Goal: Task Accomplishment & Management: Manage account settings

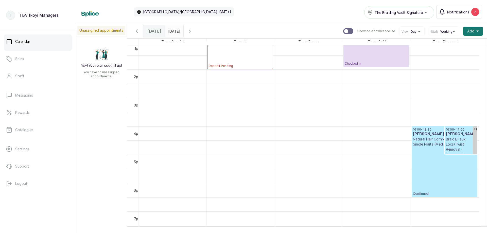
scroll to position [298, 0]
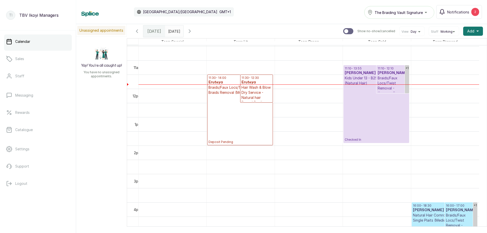
click at [236, 101] on p "Deposit Pending" at bounding box center [240, 119] width 63 height 49
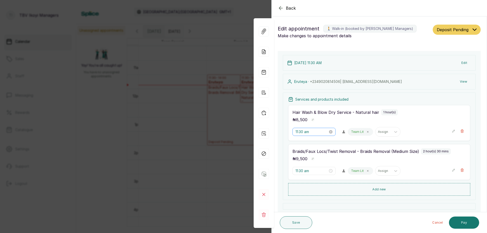
click at [318, 135] on div "11:30 am" at bounding box center [314, 132] width 43 height 8
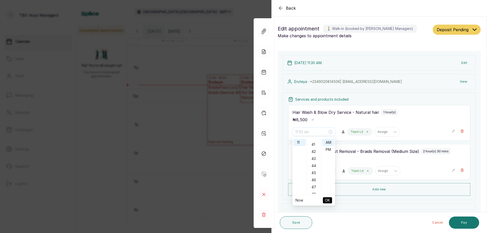
scroll to position [315, 0]
click at [313, 170] on div "48" at bounding box center [314, 168] width 12 height 7
click at [325, 198] on span "OK" at bounding box center [327, 201] width 5 height 10
type input "11:30 am"
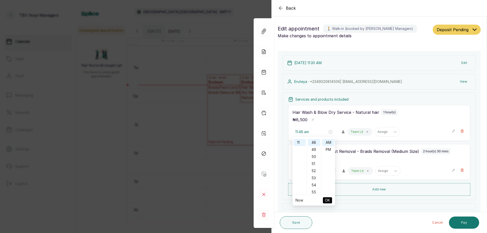
type input "11:48 am"
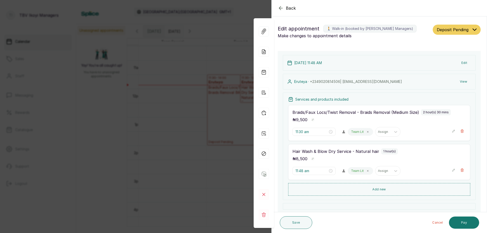
click at [312, 136] on div "11:30 am Team Lit Assign" at bounding box center [370, 132] width 155 height 10
click at [313, 135] on div "11:30 am" at bounding box center [314, 132] width 43 height 8
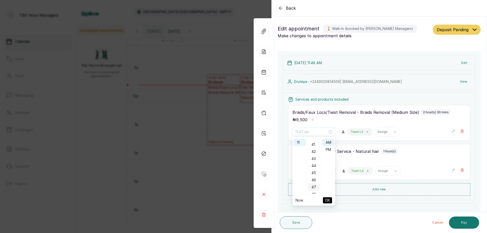
scroll to position [340, 0]
click at [314, 145] on div "48" at bounding box center [314, 143] width 12 height 7
type input "11:48 am"
click at [329, 200] on span "OK" at bounding box center [327, 201] width 5 height 10
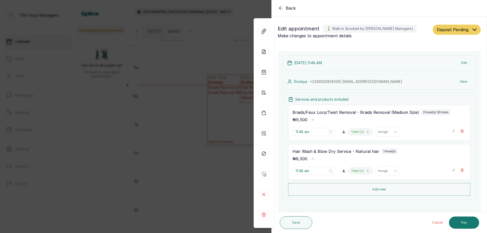
click at [465, 27] on button "Deposit Pending" at bounding box center [457, 30] width 48 height 10
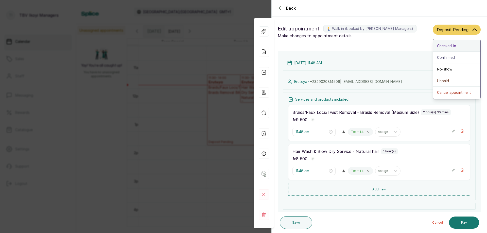
click at [456, 45] on div "Checked-in" at bounding box center [456, 45] width 39 height 5
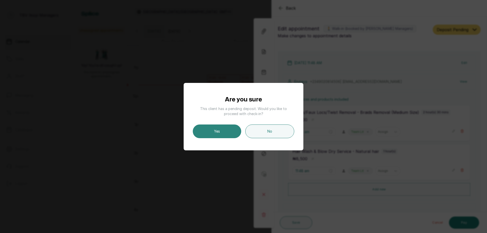
click at [224, 134] on button "Yes" at bounding box center [217, 132] width 48 height 14
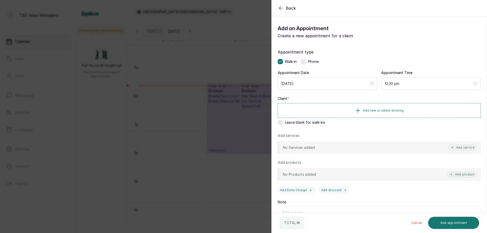
drag, startPoint x: 281, startPoint y: 7, endPoint x: 282, endPoint y: 12, distance: 5.9
click at [279, 11] on icon "button" at bounding box center [281, 8] width 6 height 6
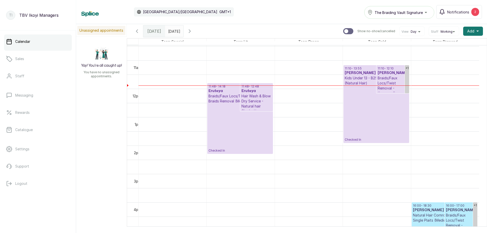
click at [196, 32] on button "Show no-show/cancelled" at bounding box center [190, 31] width 12 height 12
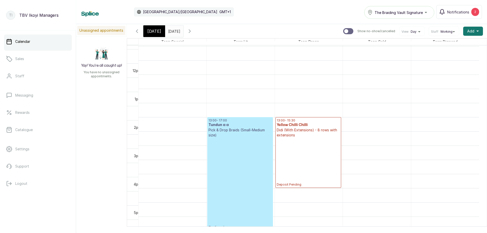
scroll to position [298, 0]
click at [155, 31] on span "[DATE]" at bounding box center [154, 31] width 14 height 6
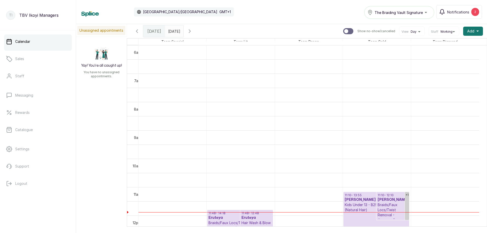
scroll to position [272, 0]
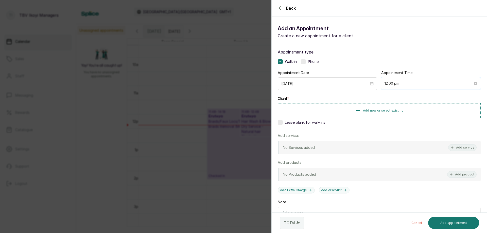
click at [413, 85] on input "12:00 pm" at bounding box center [429, 84] width 88 height 6
click at [404, 109] on div "23" at bounding box center [401, 107] width 12 height 7
type input "12:23 pm"
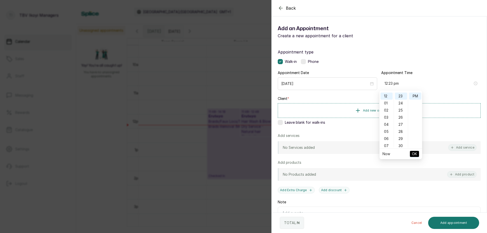
click at [413, 152] on span "OK" at bounding box center [414, 154] width 5 height 10
click at [398, 109] on span "Add new or select existing" at bounding box center [383, 110] width 41 height 4
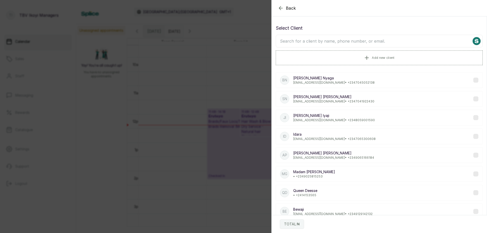
click at [358, 40] on input "text" at bounding box center [379, 41] width 207 height 13
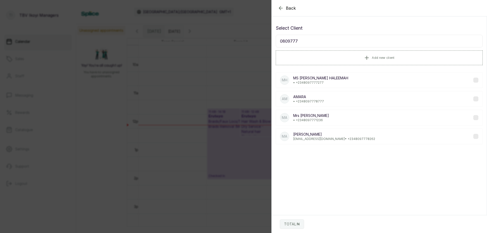
type input "0809777"
click at [319, 137] on p "[EMAIL_ADDRESS][DOMAIN_NAME] • [PHONE_NUMBER]" at bounding box center [334, 139] width 82 height 4
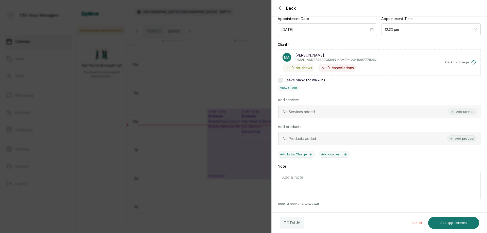
scroll to position [3, 0]
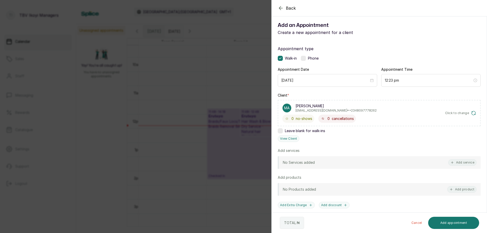
click at [282, 8] on icon "button" at bounding box center [281, 8] width 6 height 6
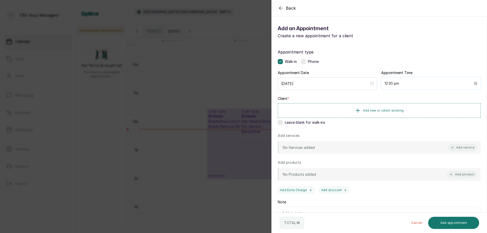
click at [410, 84] on input "12:30 pm" at bounding box center [429, 84] width 88 height 6
click at [401, 95] on div "23" at bounding box center [401, 97] width 12 height 7
type input "12:23 pm"
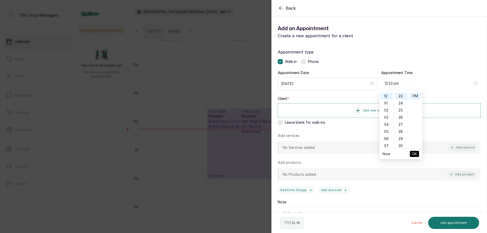
click at [413, 151] on span "OK" at bounding box center [414, 154] width 5 height 10
click at [397, 111] on span "Add new or select existing" at bounding box center [383, 110] width 41 height 4
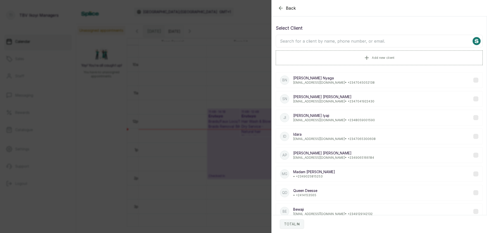
click at [365, 46] on input "text" at bounding box center [379, 41] width 207 height 13
click at [363, 36] on input "text" at bounding box center [379, 41] width 207 height 13
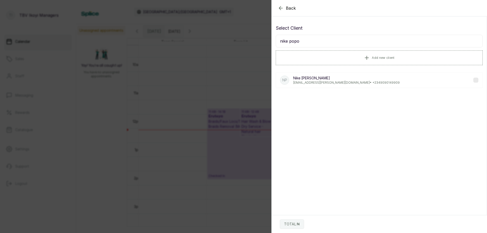
type input "nike popo"
click at [351, 80] on p "Nike [PERSON_NAME]" at bounding box center [346, 78] width 107 height 5
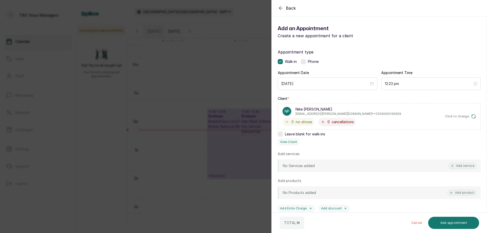
scroll to position [54, 0]
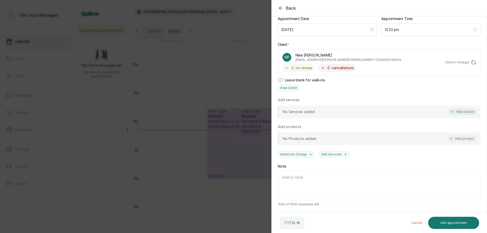
click at [457, 109] on button "Add service" at bounding box center [462, 112] width 28 height 7
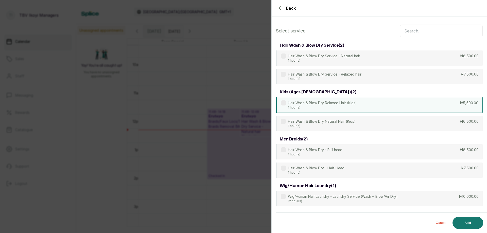
scroll to position [0, 0]
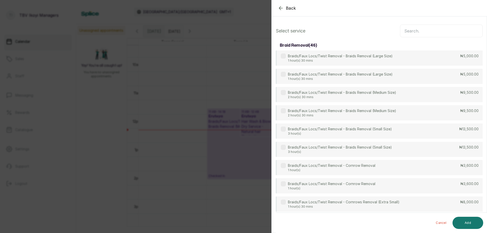
click at [408, 28] on input "text" at bounding box center [441, 31] width 83 height 13
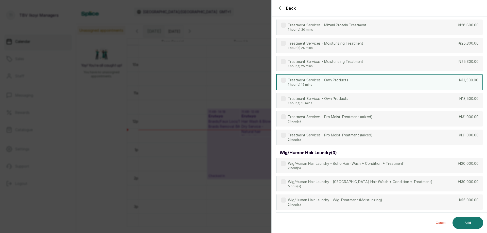
scroll to position [431, 0]
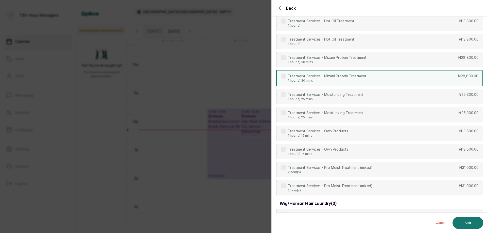
type input "treat"
click at [355, 85] on div "Treatment Services - Mizani Protein Treatment 1 hour(s) 30 mins ₦28,800.00" at bounding box center [379, 78] width 207 height 16
click at [461, 224] on button "Add" at bounding box center [468, 223] width 31 height 12
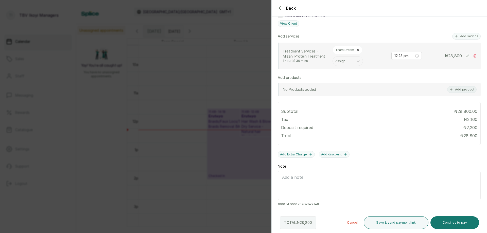
scroll to position [68, 0]
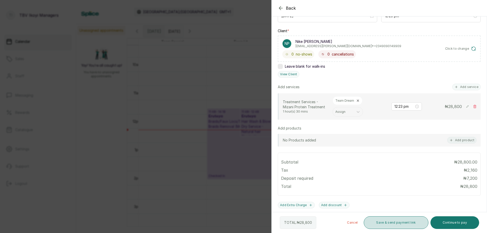
click at [379, 224] on button "Save & send payment link" at bounding box center [396, 222] width 64 height 13
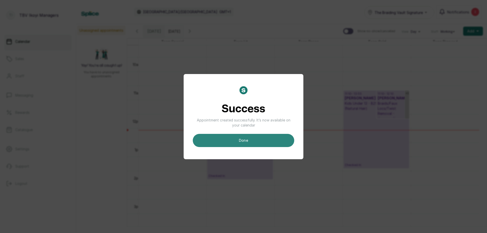
click at [263, 139] on button "done" at bounding box center [243, 140] width 101 height 13
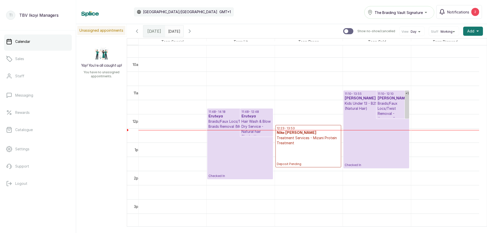
click at [294, 148] on p "Deposit Pending" at bounding box center [308, 156] width 63 height 21
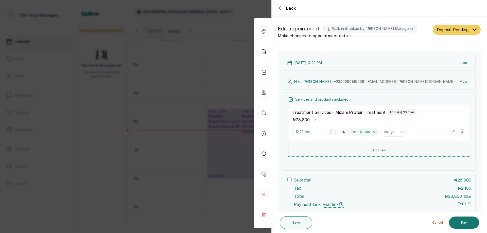
click at [459, 29] on span "Deposit Pending" at bounding box center [453, 30] width 32 height 6
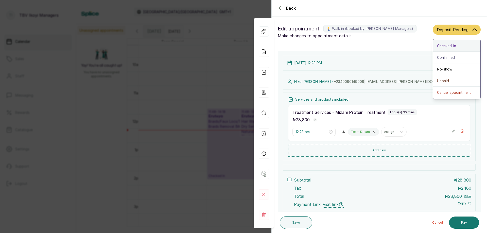
click at [444, 45] on span "Checked-in" at bounding box center [446, 45] width 19 height 5
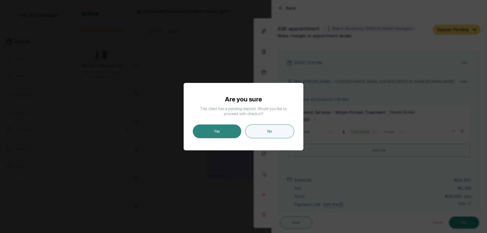
click at [228, 133] on button "Yes" at bounding box center [217, 132] width 48 height 14
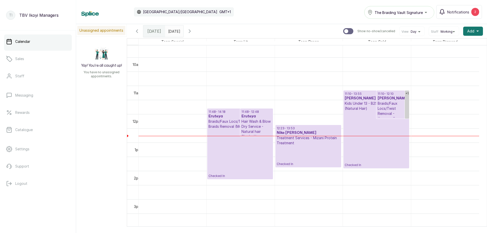
click at [236, 150] on p "Checked In" at bounding box center [240, 153] width 63 height 49
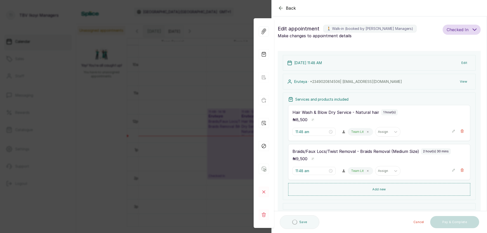
scroll to position [25, 0]
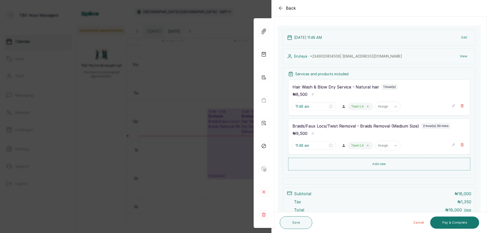
click at [452, 106] on icon "button" at bounding box center [454, 106] width 4 height 4
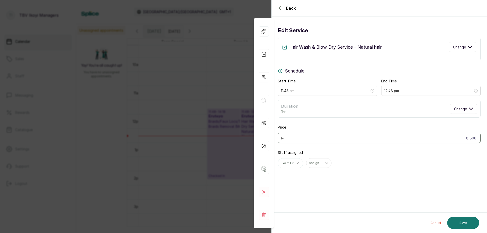
scroll to position [0, 0]
click at [469, 48] on button "Change" at bounding box center [463, 47] width 28 height 10
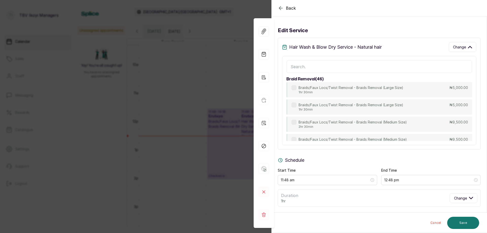
click at [369, 69] on input "text" at bounding box center [379, 66] width 186 height 13
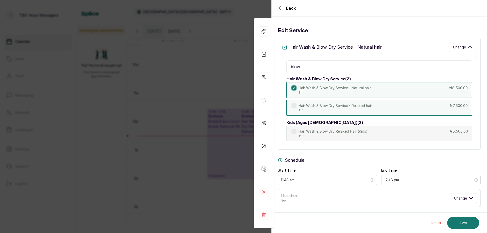
type input "blow"
click at [395, 107] on div "Hair Wash & Blow Dry Service - Relaxed hair 1hr ₦7,500.00" at bounding box center [379, 108] width 186 height 16
type input "7,500"
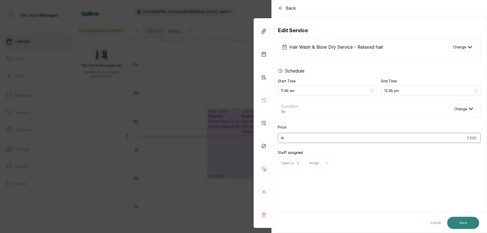
click at [462, 222] on button "Save" at bounding box center [463, 223] width 32 height 12
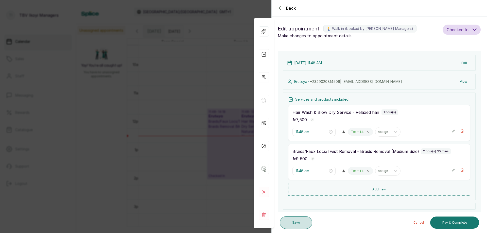
click at [283, 222] on button "Save" at bounding box center [296, 222] width 32 height 13
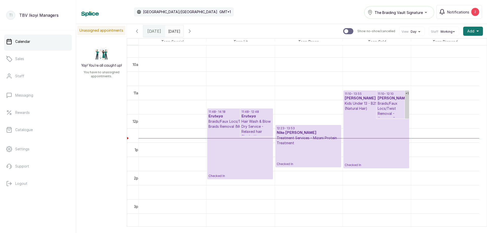
click at [221, 166] on p "Checked In" at bounding box center [240, 153] width 63 height 49
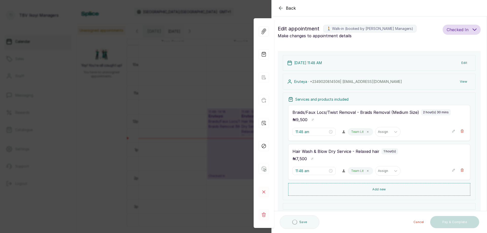
scroll to position [71, 0]
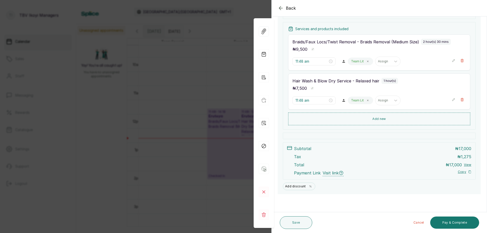
click at [279, 9] on icon "button" at bounding box center [281, 8] width 6 height 6
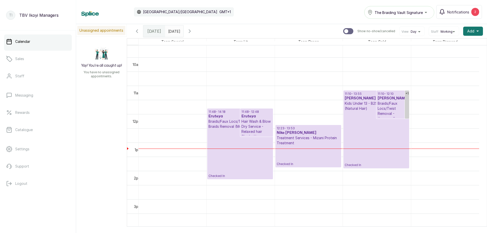
click at [235, 139] on p "Checked In" at bounding box center [240, 153] width 63 height 49
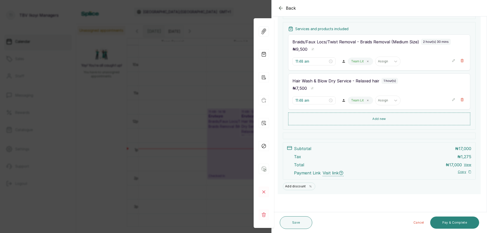
click at [462, 222] on button "Pay & Complete" at bounding box center [454, 223] width 49 height 12
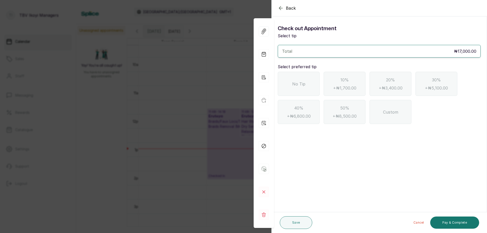
click at [293, 84] on span "No Tip" at bounding box center [298, 84] width 13 height 6
click at [450, 224] on button "Pay & Complete" at bounding box center [454, 223] width 49 height 12
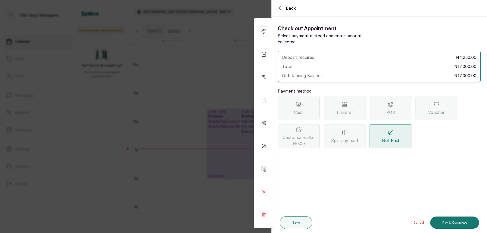
click at [344, 109] on span "Transfer" at bounding box center [344, 112] width 17 height 6
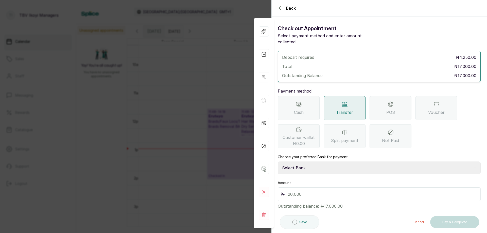
scroll to position [5, 0]
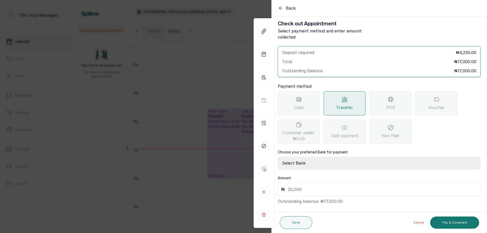
click at [313, 186] on input "text" at bounding box center [383, 189] width 190 height 7
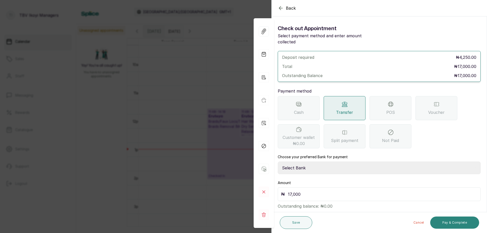
type input "17,000"
click at [463, 221] on button "Pay & Complete" at bounding box center [454, 223] width 49 height 12
click at [313, 167] on select "Select Bank TRACTION/TBV IKOYI Paystack-Titan AJSKYLAR LTD - TBV IKOYI Providus…" at bounding box center [379, 168] width 203 height 13
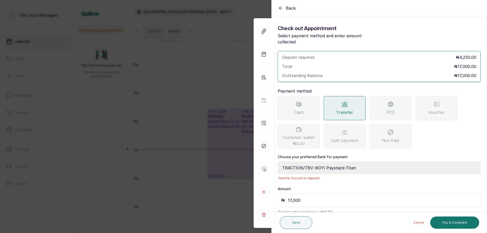
click at [278, 162] on select "Select Bank TRACTION/TBV IKOYI Paystack-Titan AJSKYLAR LTD - TBV IKOYI Providus…" at bounding box center [379, 168] width 203 height 13
click at [354, 162] on select "Select Bank TRACTION/TBV IKOYI Paystack-Titan AJSKYLAR LTD - TBV IKOYI Providus…" at bounding box center [379, 168] width 203 height 13
select select "37460b99-c85c-4cd3-891f-592518af968d"
click at [278, 162] on select "Select Bank TRACTION/TBV IKOYI Paystack-Titan AJSKYLAR LTD - TBV IKOYI Providus…" at bounding box center [379, 168] width 203 height 13
click at [460, 223] on button "Pay & Complete" at bounding box center [454, 223] width 49 height 12
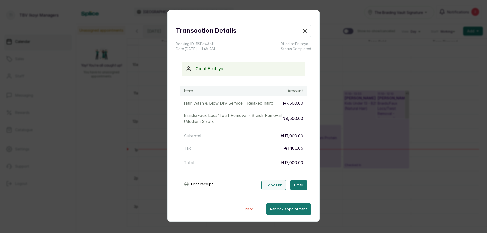
click at [196, 183] on button "Print receipt" at bounding box center [198, 184] width 37 height 10
click at [302, 33] on icon "button" at bounding box center [305, 31] width 6 height 6
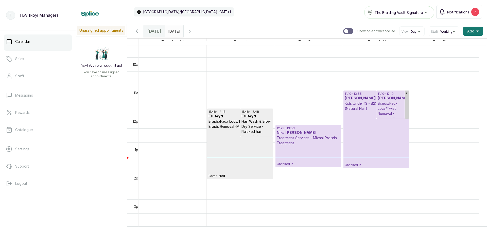
click at [297, 146] on p "Checked In" at bounding box center [308, 156] width 63 height 21
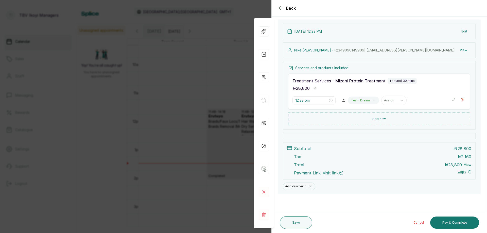
scroll to position [31, 0]
click at [280, 6] on icon "button" at bounding box center [281, 8] width 6 height 6
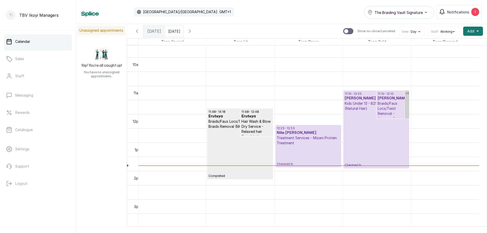
click at [263, 156] on p "Completed" at bounding box center [240, 153] width 63 height 49
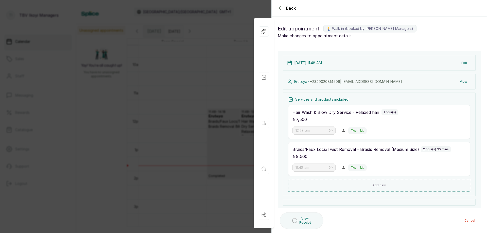
type input "11:48 am"
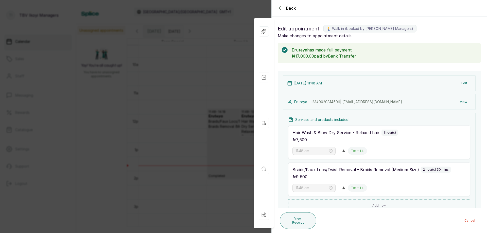
scroll to position [0, 0]
click at [282, 8] on icon "button" at bounding box center [280, 7] width 3 height 3
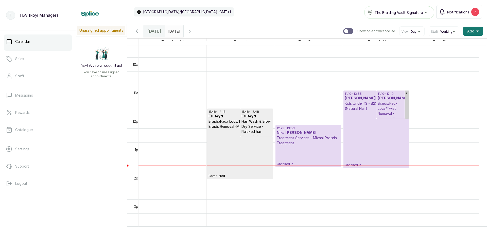
click at [137, 30] on icon "button" at bounding box center [137, 31] width 2 height 3
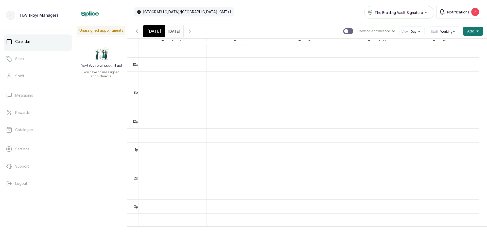
scroll to position [171, 0]
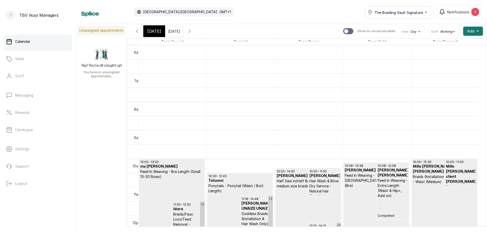
click at [359, 188] on p "Completed" at bounding box center [376, 224] width 63 height 72
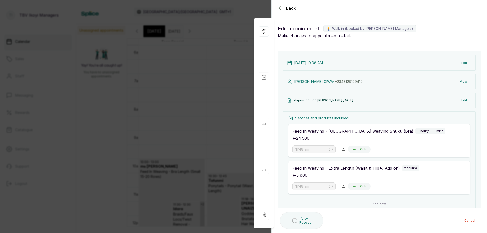
type input "10:08 am"
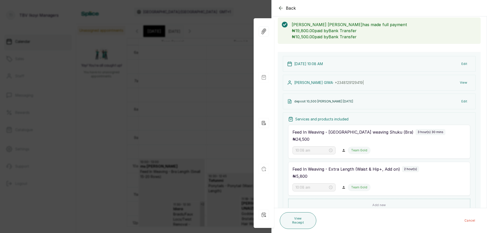
scroll to position [0, 0]
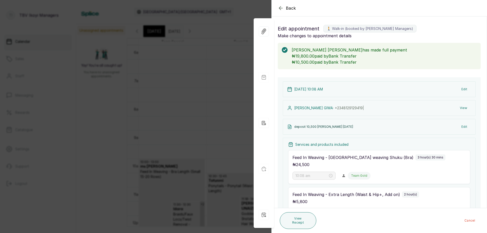
click at [284, 7] on button "Back" at bounding box center [287, 8] width 18 height 6
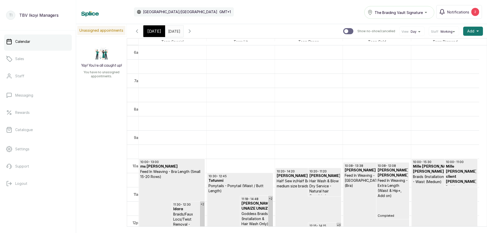
click at [154, 29] on span "[DATE]" at bounding box center [154, 31] width 14 height 6
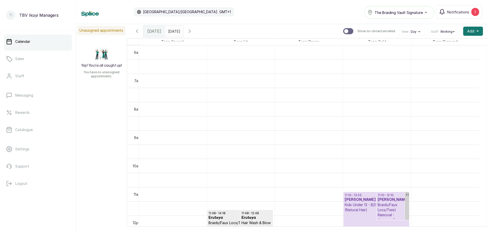
scroll to position [272, 0]
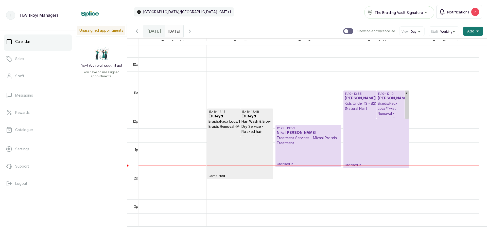
click at [292, 145] on p "Treatment Services - Mizani Protein Treatment" at bounding box center [308, 140] width 63 height 10
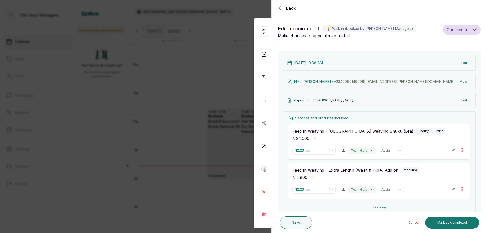
type input "12:23 pm"
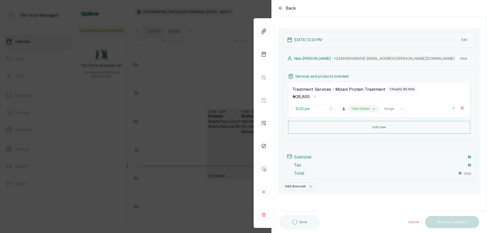
scroll to position [0, 0]
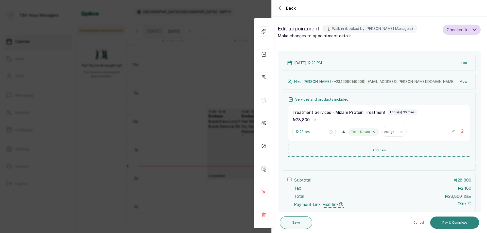
click at [466, 226] on button "Pay & Complete" at bounding box center [454, 223] width 49 height 12
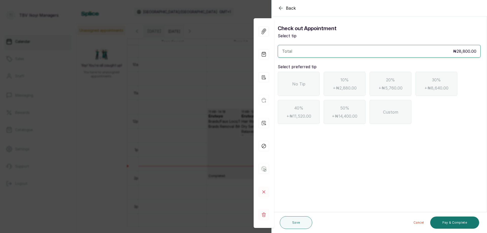
click at [299, 86] on span "No Tip" at bounding box center [298, 84] width 13 height 6
click at [453, 224] on button "Pay & Complete" at bounding box center [454, 223] width 49 height 12
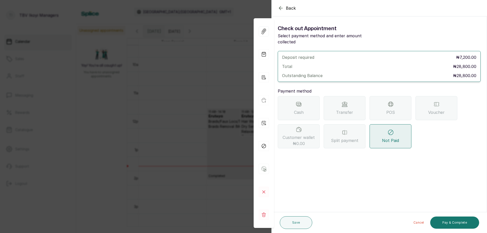
click at [380, 101] on div "POS" at bounding box center [391, 108] width 42 height 24
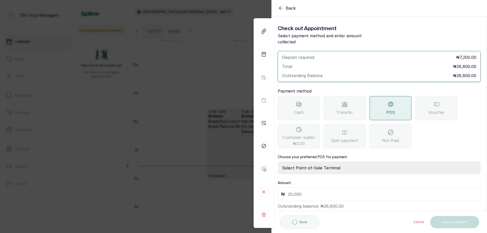
drag, startPoint x: 326, startPoint y: 153, endPoint x: 324, endPoint y: 159, distance: 6.5
click at [326, 155] on label "Choose your preferred POS for payment" at bounding box center [312, 157] width 69 height 5
click at [326, 162] on select "Select Point-of-Sale Terminal Traction TBV Ikoyi Wema Bank" at bounding box center [379, 168] width 203 height 13
click at [323, 162] on select "Select Point-of-Sale Terminal Traction TBV Ikoyi Wema Bank" at bounding box center [379, 168] width 203 height 13
select select "39210e6c-3b8d-4b88-bda6-239acd35150f"
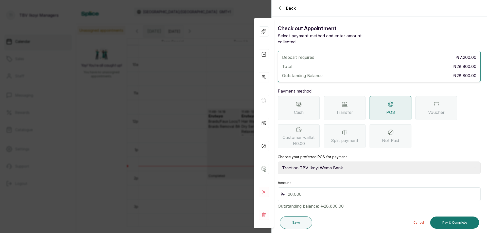
click at [278, 162] on select "Select Point-of-Sale Terminal Traction TBV Ikoyi Wema Bank" at bounding box center [379, 168] width 203 height 13
click at [308, 187] on div "₦" at bounding box center [379, 194] width 203 height 14
click at [308, 191] on input "text" at bounding box center [383, 194] width 190 height 7
type input "28,800"
click at [450, 218] on button "Pay & Complete" at bounding box center [454, 223] width 49 height 12
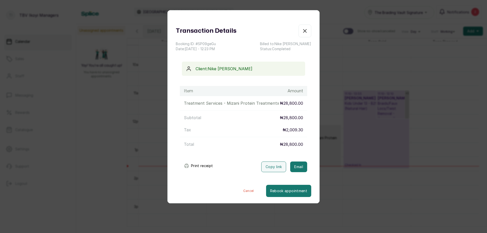
click at [207, 166] on button "Print receipt" at bounding box center [198, 166] width 37 height 10
click at [299, 25] on button "Show no-show/cancelled" at bounding box center [305, 31] width 13 height 13
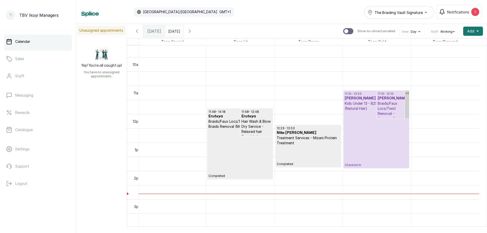
click at [358, 155] on p "Checked In" at bounding box center [376, 139] width 63 height 56
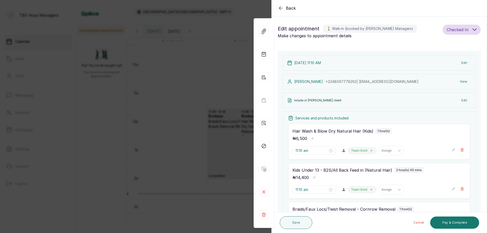
click at [279, 8] on icon "button" at bounding box center [281, 8] width 6 height 6
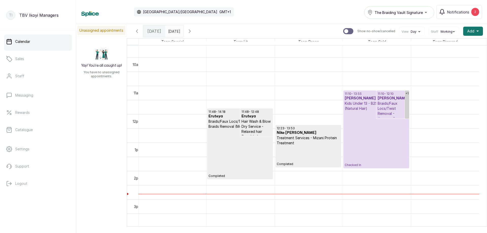
click at [377, 145] on p "Checked In" at bounding box center [376, 139] width 63 height 56
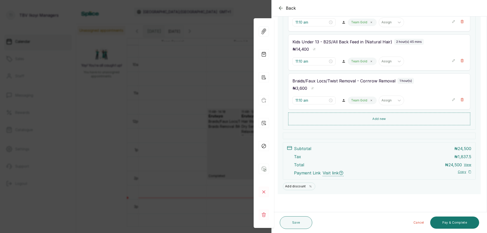
scroll to position [128, 0]
click at [282, 6] on icon "button" at bounding box center [281, 8] width 6 height 6
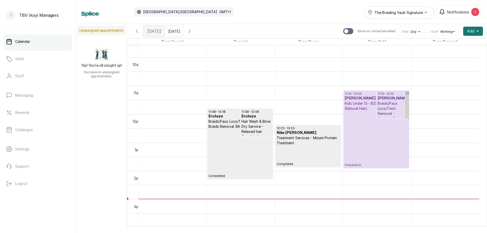
click at [357, 127] on p "Checked In" at bounding box center [376, 139] width 63 height 56
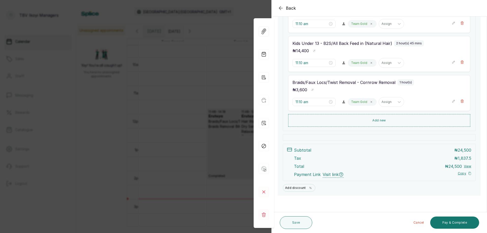
scroll to position [101, 0]
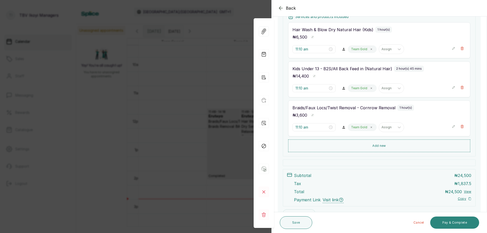
click at [461, 223] on button "Pay & Complete" at bounding box center [454, 223] width 49 height 12
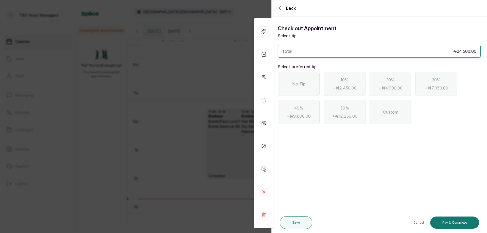
click at [384, 109] on span "Custom" at bounding box center [390, 112] width 15 height 6
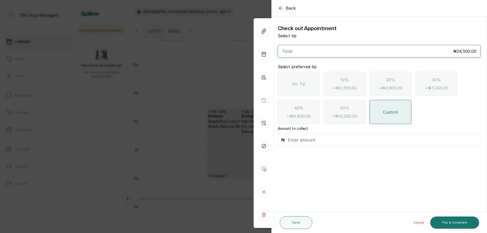
click at [294, 142] on input "text" at bounding box center [383, 139] width 190 height 7
type input "1,000"
click at [452, 219] on button "Pay & Complete" at bounding box center [454, 223] width 49 height 12
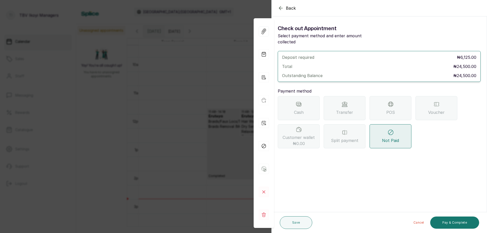
click at [342, 109] on span "Transfer" at bounding box center [344, 112] width 17 height 6
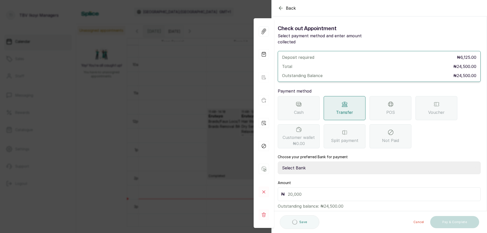
drag, startPoint x: 306, startPoint y: 159, endPoint x: 306, endPoint y: 163, distance: 4.1
click at [306, 162] on select "Select Bank TRACTION/TBV IKOYI Paystack-Titan AJSKYLAR LTD - TBV IKOYI Providus…" at bounding box center [379, 168] width 203 height 13
select select "37460b99-c85c-4cd3-891f-592518af968d"
click at [278, 162] on select "Select Bank TRACTION/TBV IKOYI Paystack-Titan AJSKYLAR LTD - TBV IKOYI Providus…" at bounding box center [379, 168] width 203 height 13
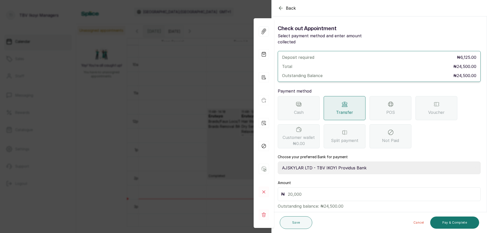
click at [302, 191] on input "text" at bounding box center [383, 194] width 190 height 7
type input "24,500"
click at [458, 225] on button "Pay & Complete" at bounding box center [454, 223] width 49 height 12
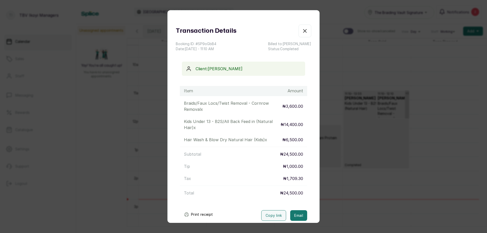
click at [203, 215] on button "Print receipt" at bounding box center [198, 215] width 37 height 10
click at [299, 33] on button "Show no-show/cancelled" at bounding box center [305, 31] width 13 height 13
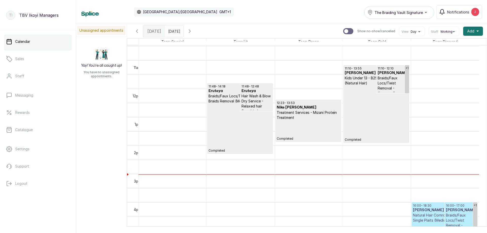
scroll to position [323, 0]
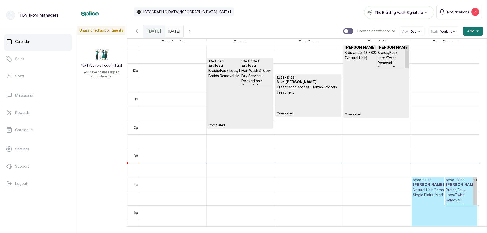
type input "dd/MM/yyyy"
click at [174, 30] on input "dd/MM/yyyy" at bounding box center [169, 30] width 8 height 9
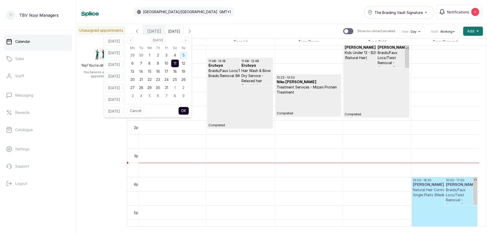
click at [185, 55] on span "5" at bounding box center [183, 55] width 2 height 4
click at [189, 110] on button "OK" at bounding box center [183, 111] width 11 height 8
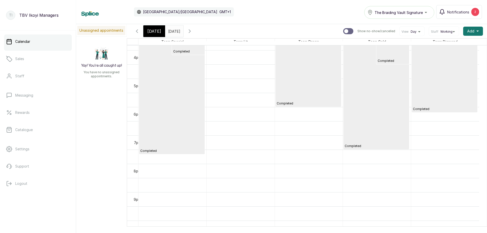
scroll to position [374, 0]
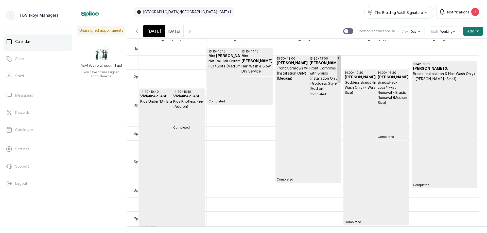
click at [174, 31] on input "[DATE]" at bounding box center [169, 30] width 8 height 9
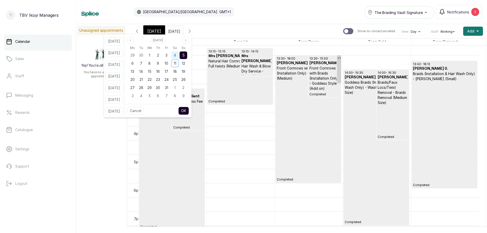
click at [178, 55] on div "4" at bounding box center [175, 56] width 8 height 8
click at [188, 112] on button "OK" at bounding box center [183, 111] width 11 height 8
type input "[DATE]"
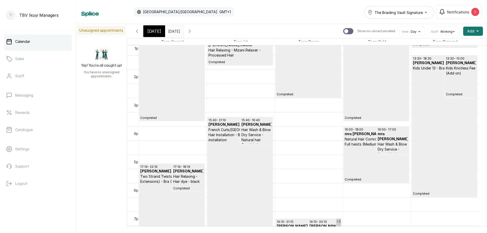
scroll to position [0, 0]
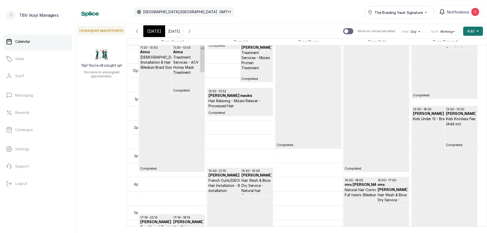
click at [355, 191] on p "Natural Hair Cornrows - Natural Hair - Full twists (Medium size)" at bounding box center [376, 192] width 63 height 10
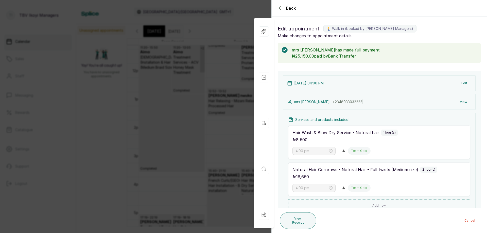
click at [281, 7] on icon "button" at bounding box center [281, 8] width 6 height 6
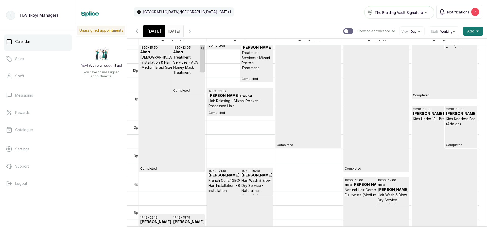
click at [148, 30] on span "[DATE]" at bounding box center [154, 31] width 14 height 6
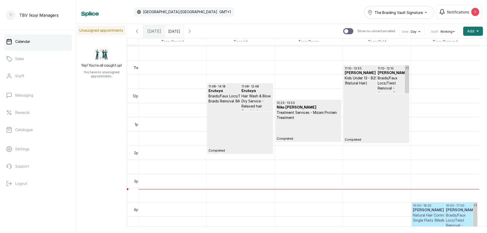
scroll to position [272, 0]
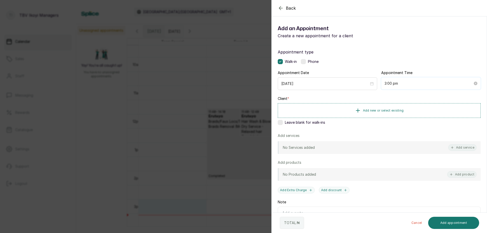
click at [412, 82] on input "3:00 pm" at bounding box center [429, 84] width 88 height 6
click at [399, 108] on div "30" at bounding box center [401, 106] width 12 height 7
type input "3:30 pm"
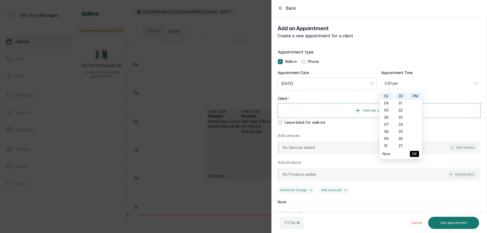
click at [414, 152] on span "OK" at bounding box center [414, 154] width 5 height 10
click at [363, 111] on span "Add new or select existing" at bounding box center [383, 110] width 41 height 4
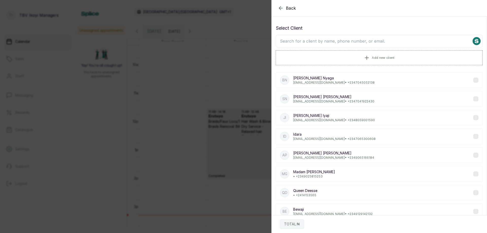
click at [341, 43] on input "text" at bounding box center [379, 41] width 207 height 13
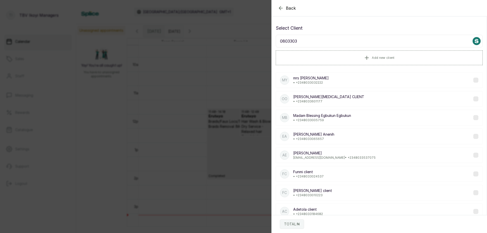
type input "0803303"
click at [341, 77] on div "my mrs yetunde • [PHONE_NUMBER]" at bounding box center [379, 80] width 207 height 16
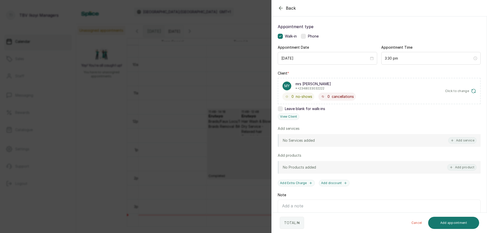
scroll to position [51, 0]
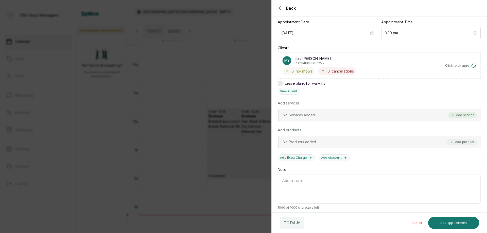
click at [461, 114] on button "Add service" at bounding box center [462, 115] width 28 height 7
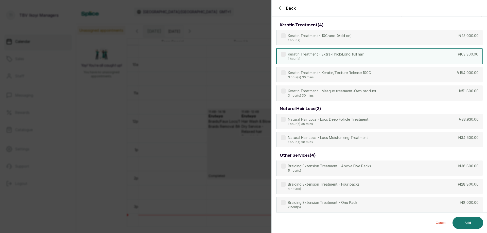
scroll to position [0, 0]
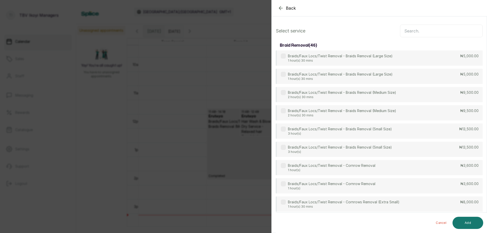
click at [426, 27] on input "text" at bounding box center [441, 31] width 83 height 13
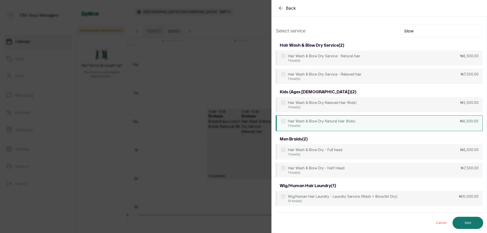
type input "blow"
click at [388, 130] on div "Hair Wash & Blow Dry Natural Hair (Kids) 1 hour(s) ₦6,500.00" at bounding box center [379, 123] width 207 height 16
click at [476, 220] on button "Add" at bounding box center [468, 223] width 31 height 12
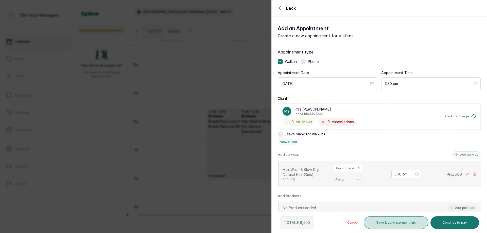
click at [380, 228] on button "Save & send payment link" at bounding box center [396, 222] width 64 height 13
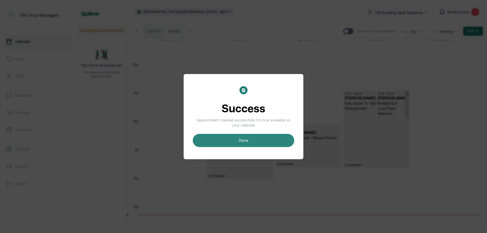
click at [259, 139] on button "done" at bounding box center [243, 140] width 101 height 13
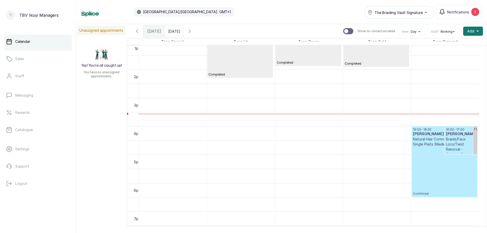
scroll to position [348, 0]
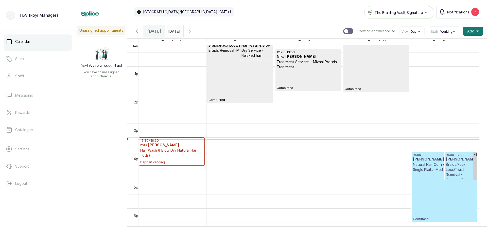
click at [155, 156] on p "Hair Wash & Blow Dry Natural Hair (Kids)" at bounding box center [171, 153] width 63 height 10
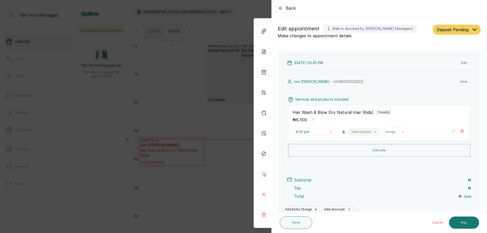
type input "3:30 pm"
click at [280, 8] on icon "button" at bounding box center [281, 8] width 6 height 6
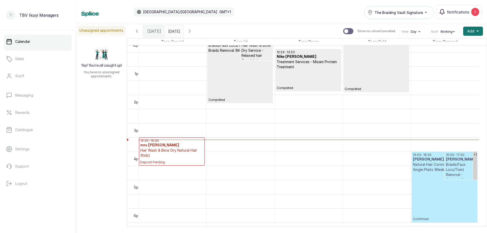
click at [155, 147] on h3 "mrs [PERSON_NAME]" at bounding box center [171, 145] width 63 height 5
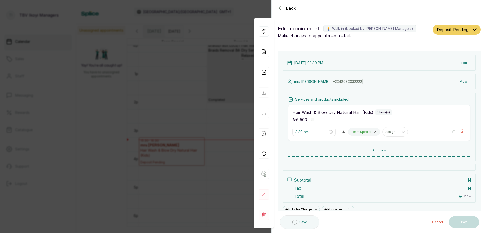
click at [442, 35] on div "Deposit Pending" at bounding box center [457, 32] width 48 height 14
click at [442, 31] on span "Deposit Pending" at bounding box center [453, 30] width 32 height 6
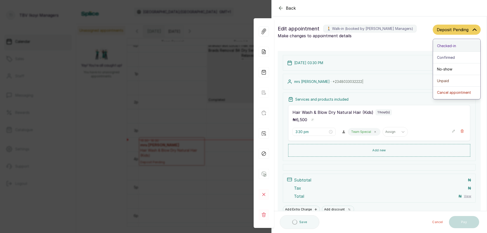
click at [437, 45] on span "Checked-in" at bounding box center [446, 45] width 19 height 5
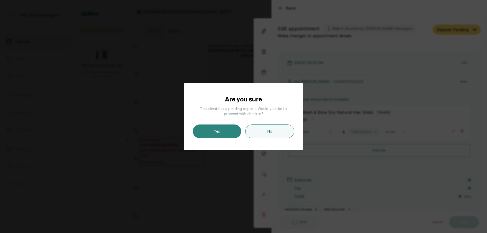
click at [209, 135] on button "Yes" at bounding box center [217, 132] width 48 height 14
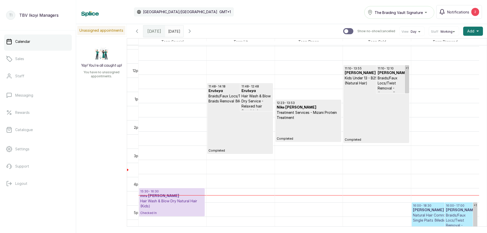
scroll to position [298, 0]
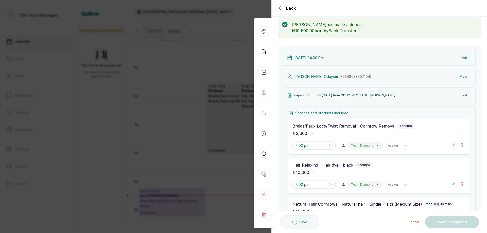
scroll to position [51, 0]
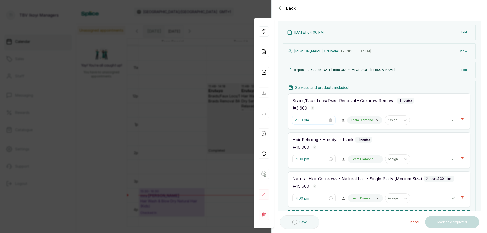
click at [308, 121] on input "4:00 pm" at bounding box center [311, 120] width 32 height 6
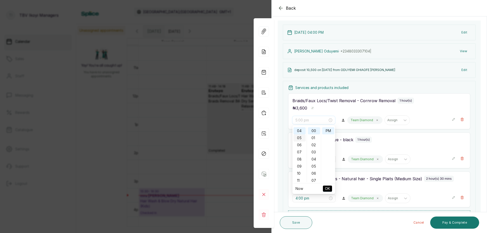
scroll to position [3, 0]
click at [297, 150] on div "03" at bounding box center [300, 149] width 12 height 7
click at [315, 172] on div "45" at bounding box center [314, 171] width 12 height 7
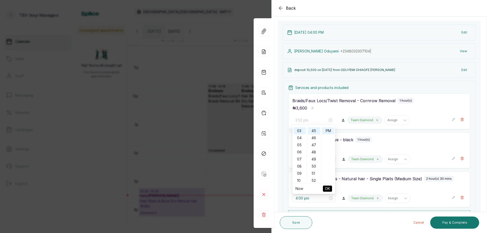
type input "3:45 pm"
click at [326, 189] on span "OK" at bounding box center [327, 189] width 5 height 10
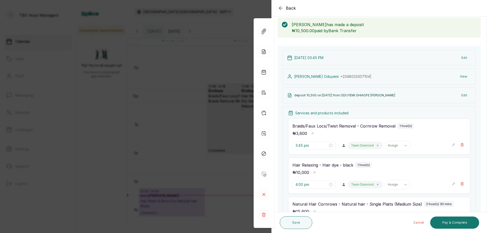
scroll to position [51, 0]
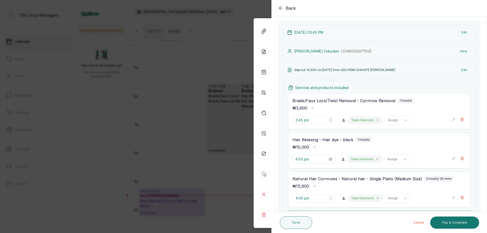
click at [308, 158] on input "4:00 pm" at bounding box center [311, 160] width 32 height 6
click at [300, 188] on div "03" at bounding box center [300, 188] width 12 height 7
click at [314, 183] on div "45" at bounding box center [314, 185] width 12 height 7
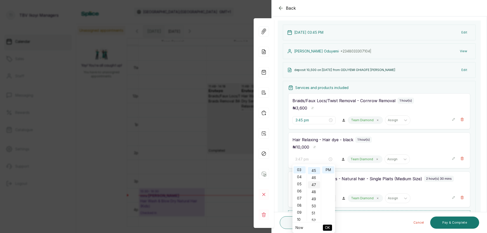
scroll to position [320, 0]
type input "3:45 pm"
click at [328, 226] on span "OK" at bounding box center [327, 228] width 5 height 10
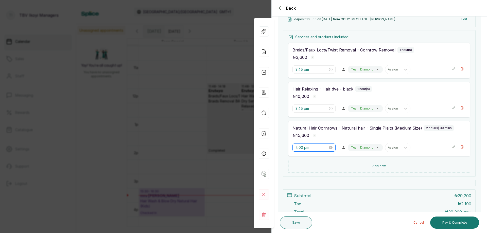
click at [311, 148] on input "4:00 pm" at bounding box center [312, 148] width 32 height 6
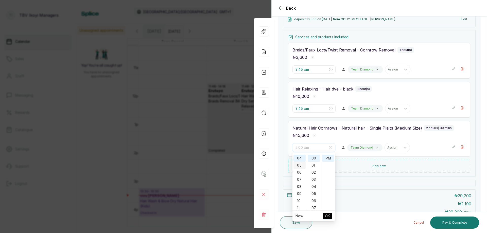
scroll to position [0, 0]
click at [295, 178] on div "03" at bounding box center [300, 179] width 12 height 7
click at [313, 173] on div "45" at bounding box center [314, 173] width 12 height 7
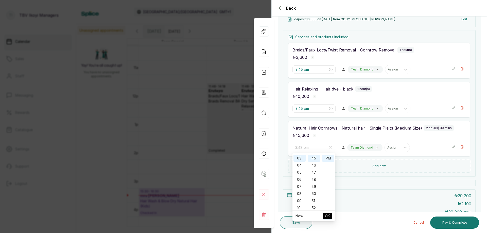
type input "3:45 pm"
click at [327, 215] on span "OK" at bounding box center [327, 216] width 5 height 10
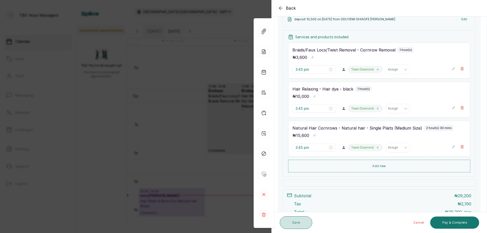
click at [293, 229] on button "Save" at bounding box center [296, 222] width 32 height 13
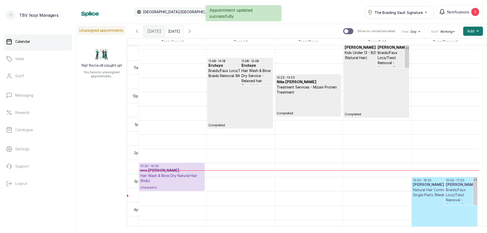
scroll to position [323, 0]
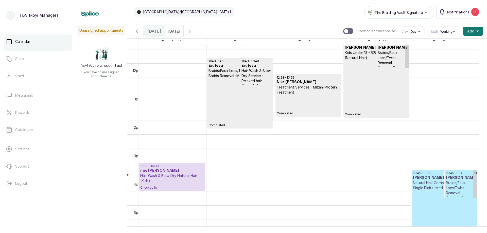
click at [178, 176] on p "Hair Wash & Blow Dry Natural Hair (Kids)" at bounding box center [171, 178] width 63 height 10
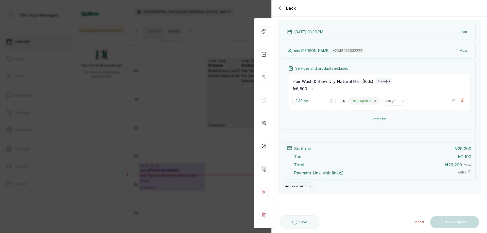
scroll to position [0, 0]
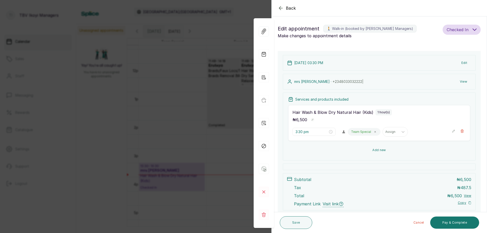
click at [379, 149] on button "Add new" at bounding box center [379, 150] width 182 height 12
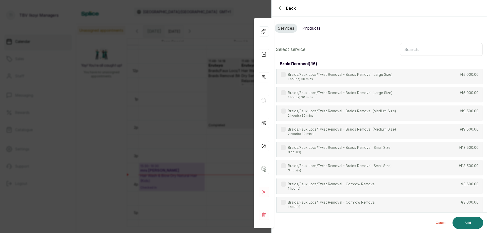
click at [411, 47] on input "text" at bounding box center [441, 49] width 83 height 13
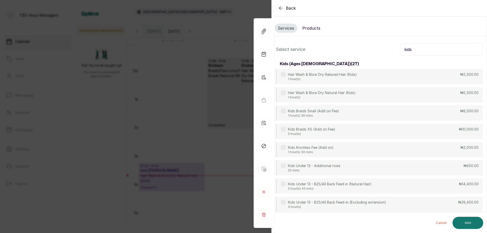
click at [414, 49] on input "kids" at bounding box center [441, 49] width 83 height 13
type input "k"
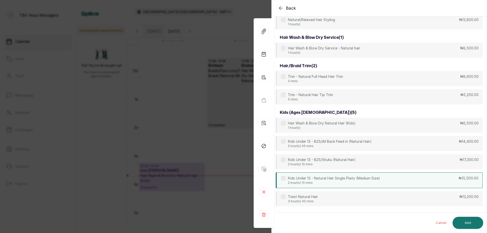
scroll to position [228, 0]
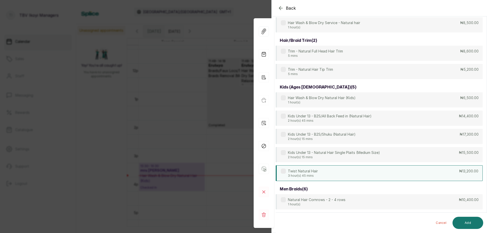
type input "natural"
click at [341, 175] on div "Twist Natural Hair 3 hour(s) 45 mins ₦13,200.00" at bounding box center [379, 173] width 207 height 16
click at [464, 219] on button "Add" at bounding box center [468, 223] width 31 height 12
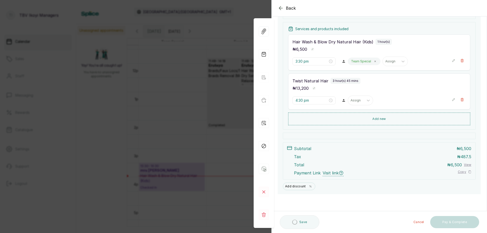
scroll to position [20, 0]
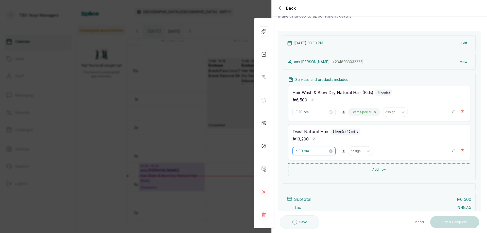
click at [312, 149] on input "4:30 pm" at bounding box center [312, 151] width 32 height 6
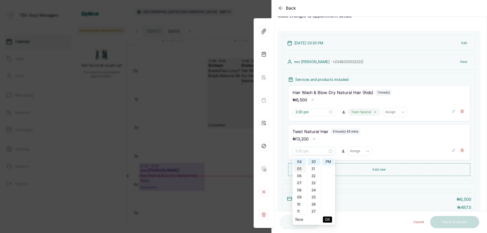
scroll to position [0, 0]
click at [297, 186] on div "03" at bounding box center [300, 183] width 12 height 7
click at [326, 219] on span "OK" at bounding box center [327, 220] width 5 height 10
type input "4:30 pm"
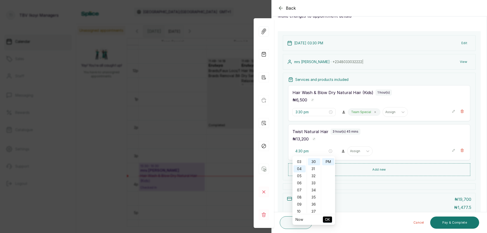
scroll to position [28, 0]
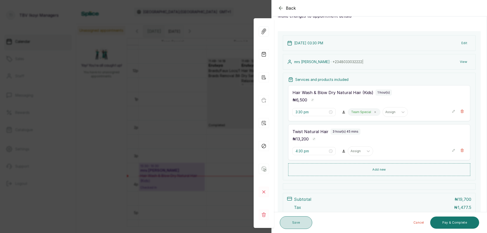
click at [289, 224] on button "Save" at bounding box center [296, 222] width 32 height 13
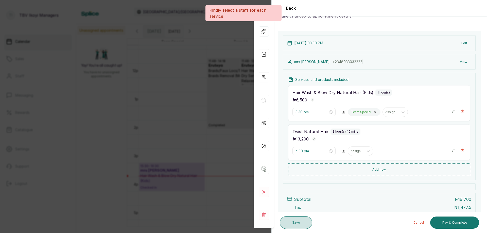
click at [300, 221] on button "Save" at bounding box center [296, 222] width 32 height 13
click at [355, 151] on div at bounding box center [356, 151] width 11 height 5
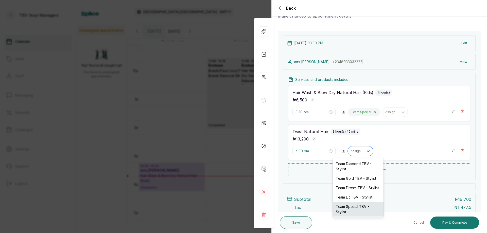
click at [346, 209] on div "Team Special TBV - Stylist" at bounding box center [358, 209] width 51 height 15
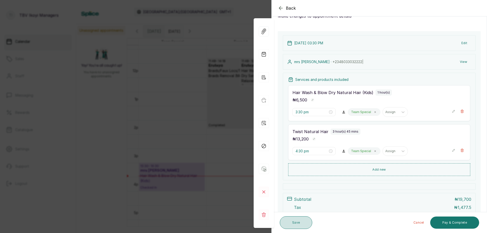
click at [294, 229] on button "Save" at bounding box center [296, 222] width 32 height 13
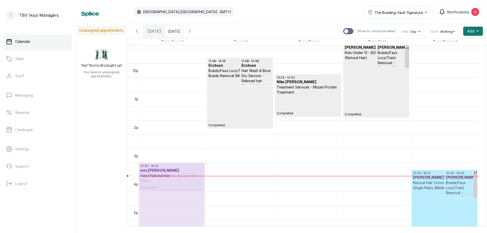
drag, startPoint x: 164, startPoint y: 208, endPoint x: 164, endPoint y: 181, distance: 26.9
click at [164, 181] on div "15:30 - 16:30 mrs yetunde Hair Wash & Blow Dry Natural Hair (Kids) Checked In 1…" at bounding box center [173, 63] width 68 height 682
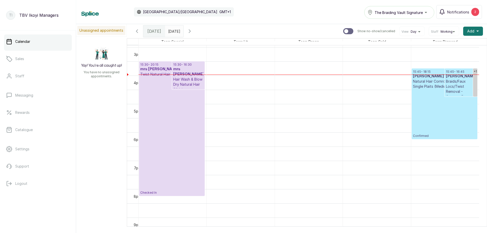
scroll to position [348, 0]
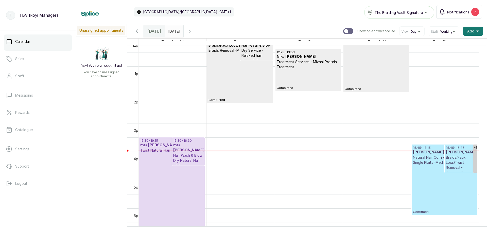
click at [159, 33] on span "[DATE]" at bounding box center [154, 31] width 14 height 6
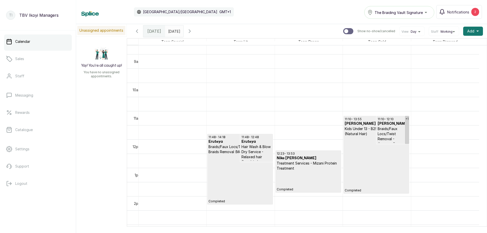
scroll to position [298, 0]
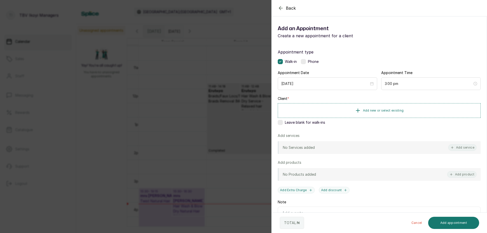
click at [282, 7] on icon "button" at bounding box center [281, 8] width 6 height 6
click at [465, 150] on button "Add service" at bounding box center [462, 147] width 28 height 7
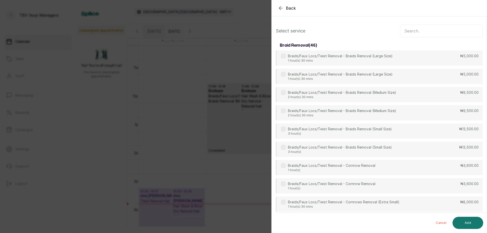
click at [410, 30] on input "text" at bounding box center [441, 31] width 83 height 13
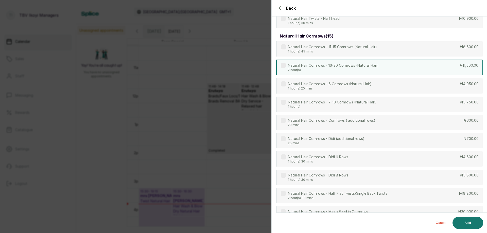
scroll to position [558, 0]
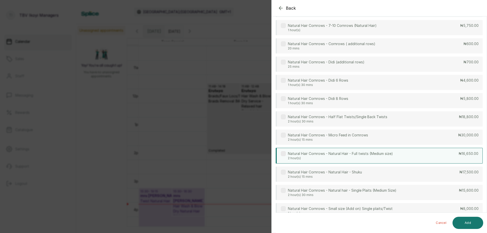
type input "natural"
click at [381, 153] on p "Natural Hair Cornrows - Natural Hair - Full twists (Medium size)" at bounding box center [340, 153] width 105 height 5
click at [469, 226] on button "Add" at bounding box center [468, 223] width 31 height 12
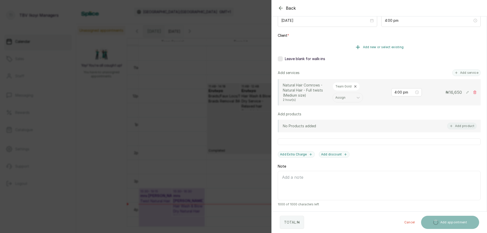
click at [374, 45] on span "Add new or select existing" at bounding box center [383, 47] width 41 height 4
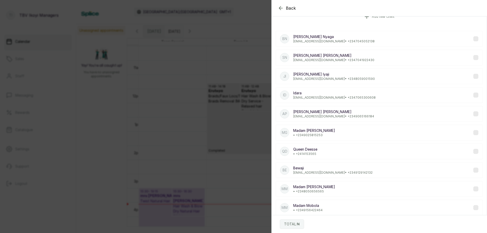
scroll to position [0, 0]
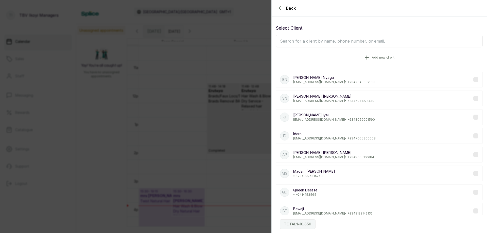
click at [367, 55] on icon "button" at bounding box center [367, 58] width 6 height 6
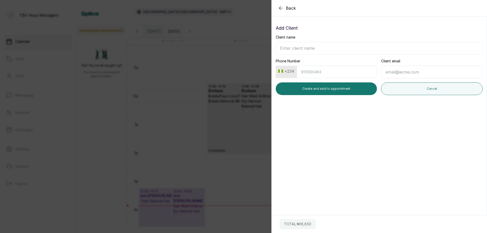
click at [320, 49] on input "Client name" at bounding box center [379, 48] width 207 height 13
type input "Amara"
click at [400, 72] on input "Client email" at bounding box center [431, 72] width 101 height 13
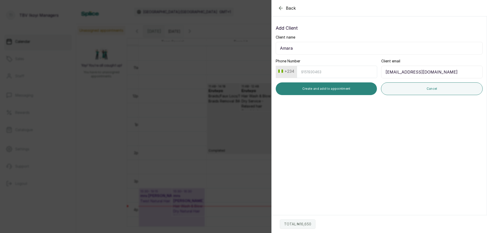
type input "[EMAIL_ADDRESS][DOMAIN_NAME]"
click at [323, 90] on button "Create and add to appointment" at bounding box center [326, 88] width 101 height 13
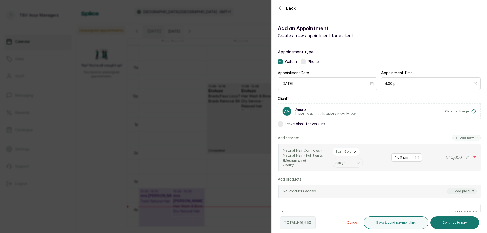
click at [305, 61] on label at bounding box center [303, 61] width 5 height 5
click at [282, 61] on label at bounding box center [280, 61] width 5 height 5
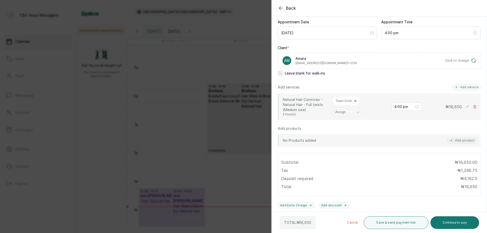
scroll to position [102, 0]
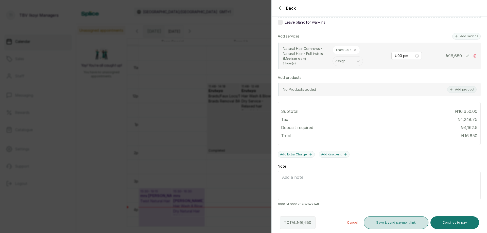
click at [393, 224] on button "Save & send payment link" at bounding box center [396, 222] width 64 height 13
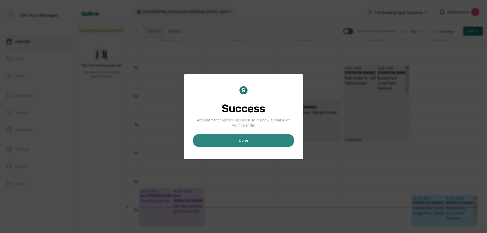
click at [252, 141] on button "done" at bounding box center [243, 140] width 101 height 13
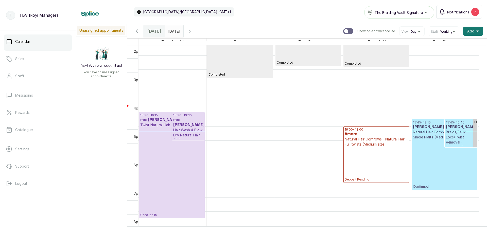
scroll to position [374, 0]
click at [366, 157] on p "Deposit Pending" at bounding box center [376, 164] width 63 height 35
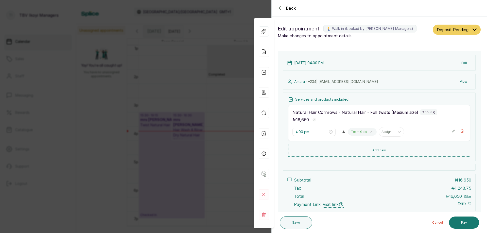
click at [446, 27] on span "Deposit Pending" at bounding box center [453, 30] width 32 height 6
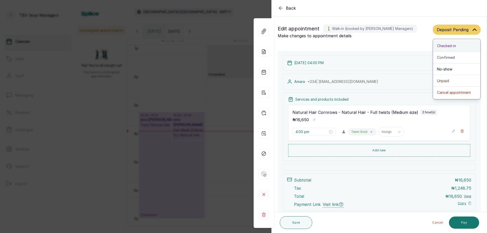
click at [443, 49] on button "Checked-in" at bounding box center [456, 46] width 47 height 12
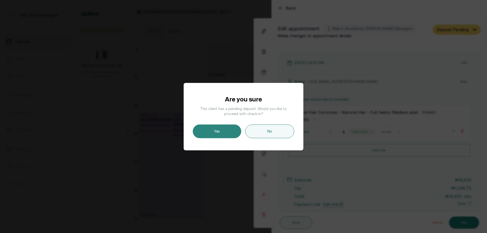
click at [213, 132] on button "Yes" at bounding box center [217, 132] width 48 height 14
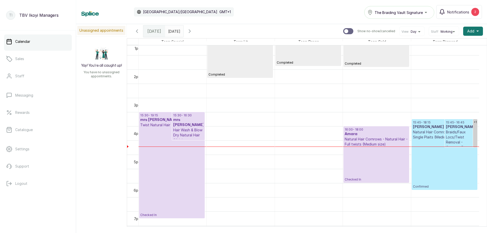
click at [179, 35] on div "[DATE] [DATE]" at bounding box center [174, 31] width 18 height 12
click at [174, 30] on input "[DATE]" at bounding box center [169, 30] width 8 height 9
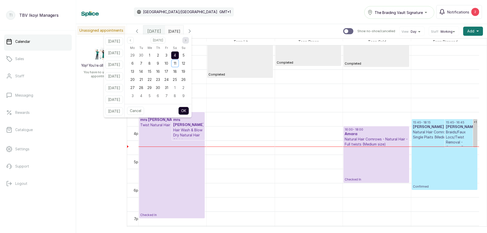
click at [187, 41] on icon "page next" at bounding box center [185, 40] width 3 height 3
click at [136, 79] on div "17" at bounding box center [133, 80] width 8 height 8
click at [187, 113] on button "OK" at bounding box center [183, 111] width 11 height 8
type input "[DATE]"
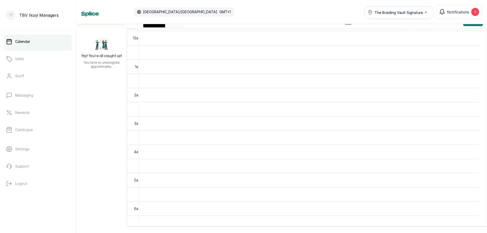
scroll to position [0, 0]
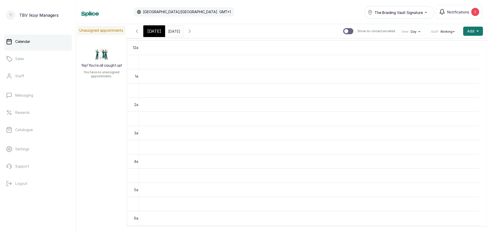
click at [158, 33] on span "[DATE]" at bounding box center [154, 31] width 14 height 6
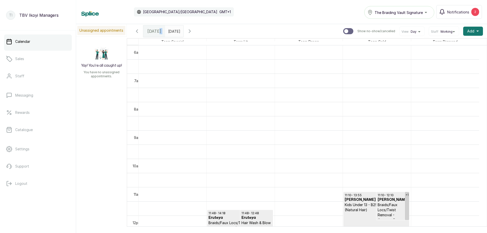
click at [193, 30] on icon "button" at bounding box center [190, 31] width 6 height 6
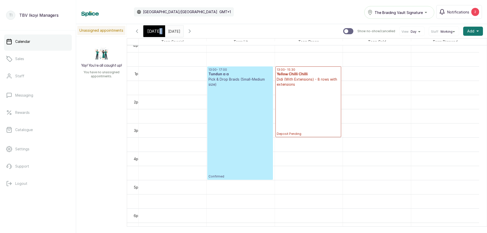
scroll to position [272, 0]
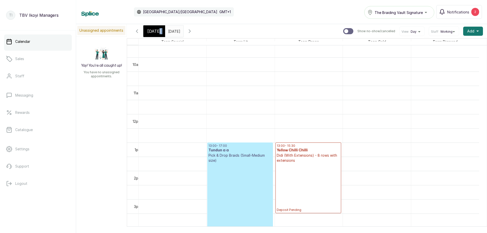
click at [193, 28] on icon "button" at bounding box center [190, 31] width 6 height 6
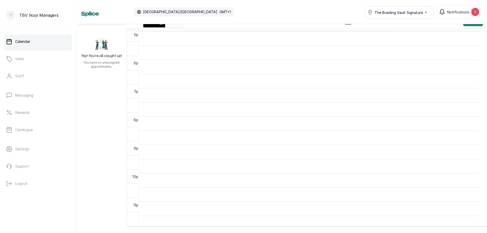
scroll to position [0, 0]
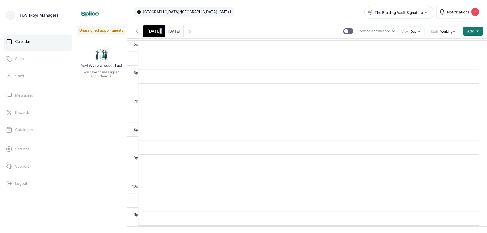
click at [193, 31] on icon "button" at bounding box center [190, 31] width 6 height 6
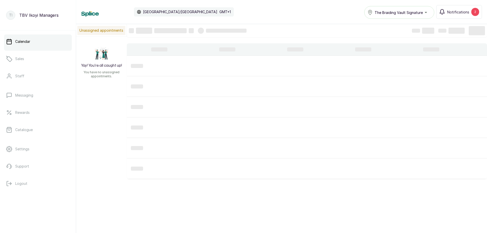
scroll to position [171, 0]
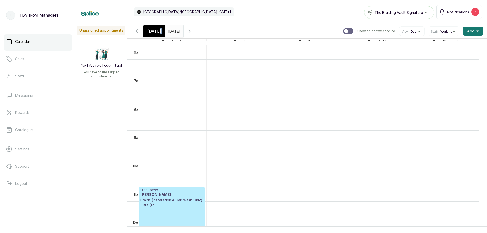
click at [193, 30] on icon "button" at bounding box center [190, 31] width 6 height 6
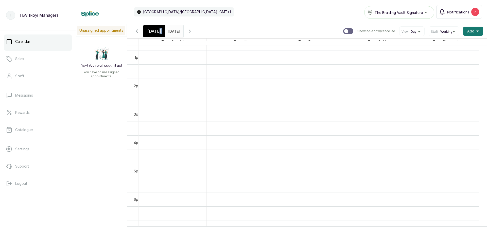
scroll to position [491, 0]
click at [193, 32] on icon "button" at bounding box center [190, 31] width 6 height 6
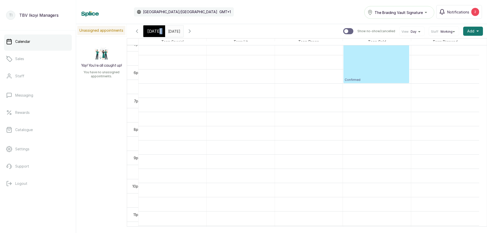
scroll to position [365, 0]
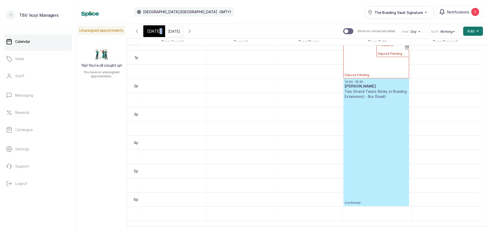
click at [196, 29] on button "Show no-show/cancelled" at bounding box center [190, 31] width 12 height 12
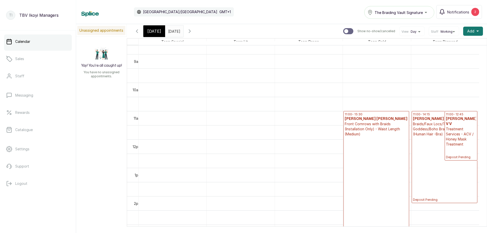
click at [379, 180] on p "Deposit Pending" at bounding box center [376, 187] width 63 height 101
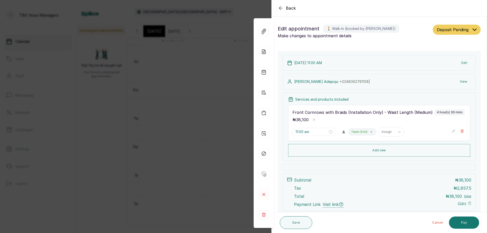
click at [302, 65] on div "[DATE] 11:00 AM Edit" at bounding box center [379, 63] width 193 height 16
click at [462, 64] on button "Edit" at bounding box center [464, 62] width 14 height 9
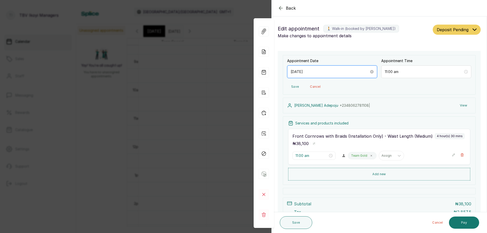
click at [319, 70] on input "[DATE]" at bounding box center [330, 72] width 78 height 6
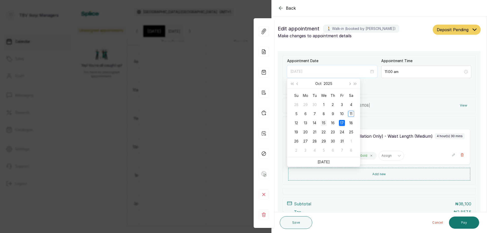
type input "[DATE]"
click at [326, 124] on div "15" at bounding box center [324, 123] width 6 height 6
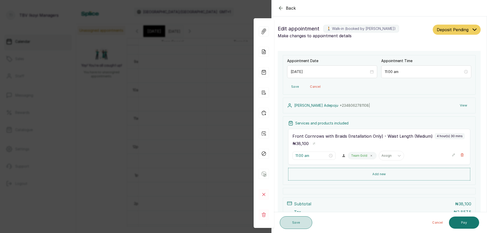
click at [292, 221] on button "Save" at bounding box center [296, 222] width 32 height 13
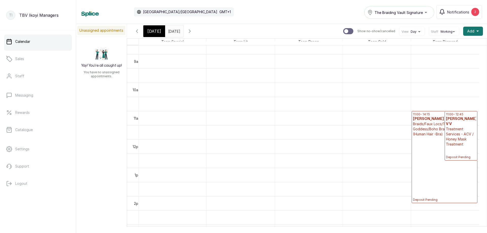
click at [138, 30] on icon "button" at bounding box center [137, 31] width 2 height 3
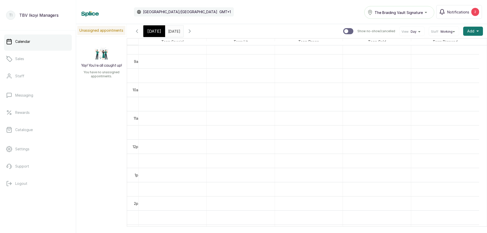
scroll to position [171, 0]
click at [138, 30] on icon "button" at bounding box center [137, 31] width 2 height 3
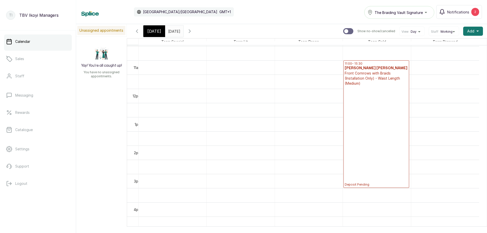
scroll to position [221, 0]
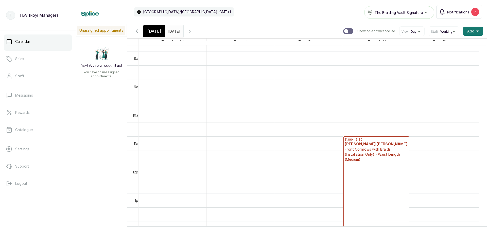
click at [369, 168] on p "Deposit Pending" at bounding box center [376, 212] width 63 height 101
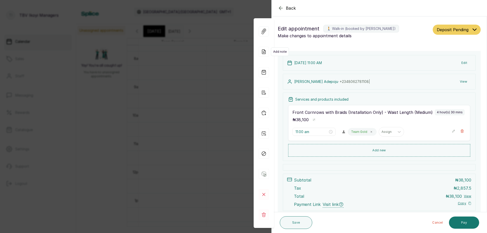
click at [266, 52] on icon at bounding box center [264, 52] width 10 height 10
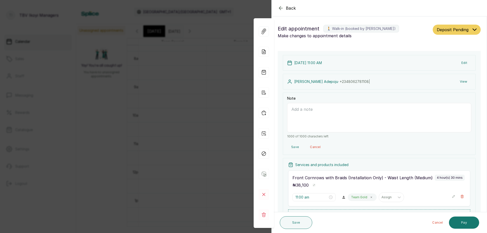
click at [316, 129] on textarea "Note" at bounding box center [379, 117] width 184 height 29
type textarea "lolade client"
click at [285, 220] on button "Save" at bounding box center [296, 222] width 32 height 13
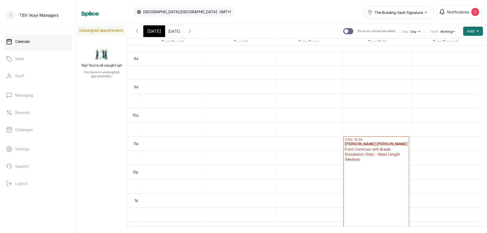
click at [150, 26] on div "[DATE]" at bounding box center [154, 31] width 22 height 12
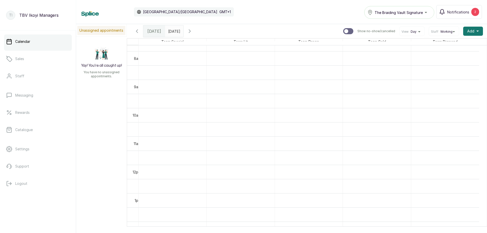
scroll to position [171, 0]
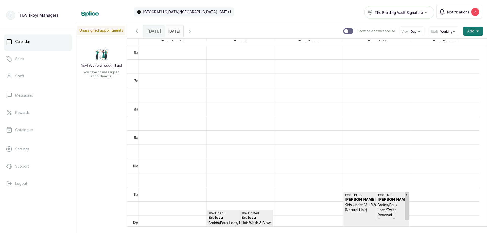
drag, startPoint x: 172, startPoint y: 31, endPoint x: 174, endPoint y: 35, distance: 4.2
click at [173, 32] on input "[DATE]" at bounding box center [169, 30] width 8 height 9
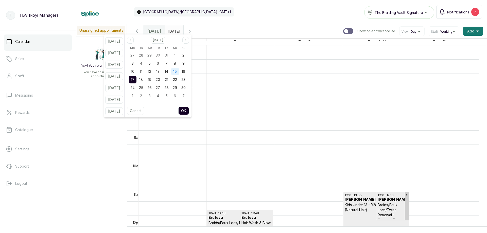
click at [177, 72] on div "15" at bounding box center [175, 72] width 8 height 8
click at [188, 107] on button "OK" at bounding box center [183, 111] width 11 height 8
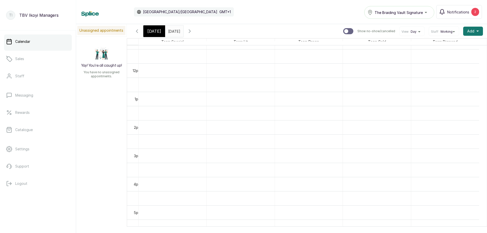
scroll to position [491, 0]
click at [174, 30] on input "[DATE]" at bounding box center [169, 30] width 8 height 9
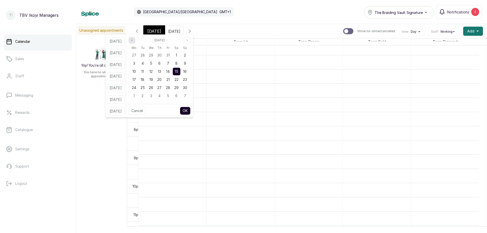
click at [133, 39] on icon "page previous" at bounding box center [131, 40] width 3 height 3
click at [154, 70] on div "15" at bounding box center [151, 72] width 8 height 8
click at [153, 70] on span "15" at bounding box center [151, 71] width 4 height 4
click at [191, 108] on button "OK" at bounding box center [185, 111] width 11 height 8
type input "[DATE]"
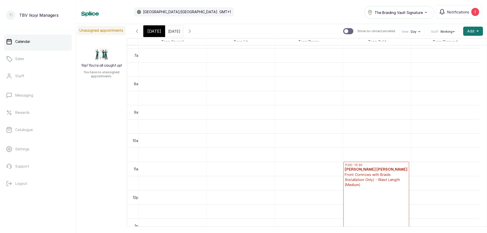
scroll to position [272, 0]
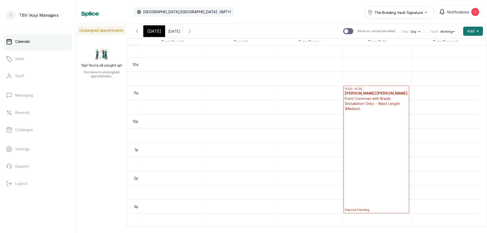
click at [399, 136] on p "Deposit Pending" at bounding box center [376, 161] width 63 height 101
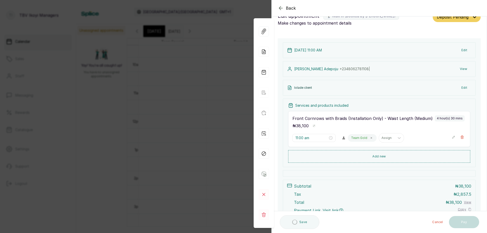
scroll to position [0, 0]
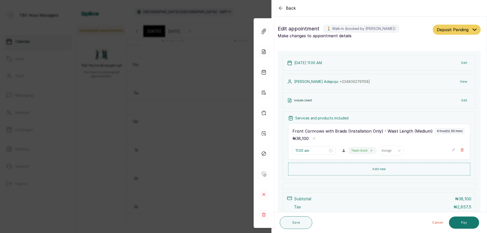
click at [326, 102] on div "lolade client Edit" at bounding box center [379, 101] width 193 height 16
drag, startPoint x: 327, startPoint y: 104, endPoint x: 363, endPoint y: 105, distance: 36.5
click at [327, 104] on div "lolade client Edit" at bounding box center [379, 101] width 193 height 16
click at [463, 105] on button "Edit" at bounding box center [464, 100] width 14 height 9
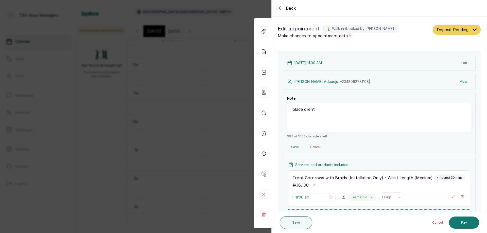
click at [327, 108] on textarea "lolade client" at bounding box center [379, 117] width 184 height 29
paste textarea "ADEPOJU [PERSON_NAME]"
type textarea "lolade client deposit 10,500 on [DATE] from ADEPOJU [PERSON_NAME]"
click at [299, 225] on button "Save" at bounding box center [296, 222] width 32 height 13
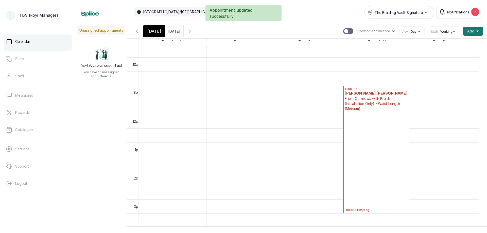
click at [383, 137] on p "Deposit Pending" at bounding box center [376, 161] width 63 height 101
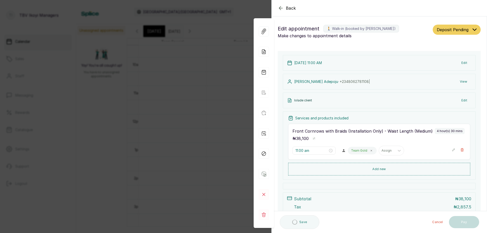
click at [398, 98] on div "lolade client Edit" at bounding box center [379, 101] width 193 height 16
drag, startPoint x: 280, startPoint y: 6, endPoint x: 280, endPoint y: 12, distance: 6.1
click at [280, 6] on icon "button" at bounding box center [281, 8] width 6 height 6
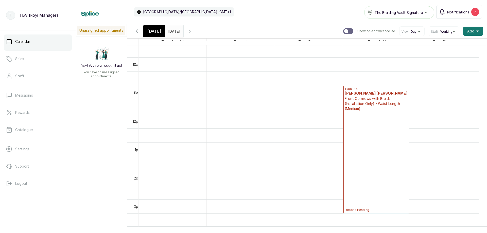
click at [355, 94] on h3 "[PERSON_NAME] [PERSON_NAME]" at bounding box center [376, 93] width 63 height 5
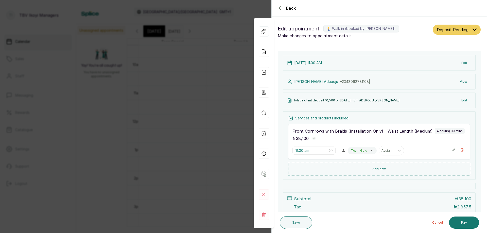
click at [469, 32] on button "Deposit Pending" at bounding box center [457, 30] width 48 height 10
click at [461, 57] on div "Confirmed" at bounding box center [456, 57] width 39 height 5
click at [281, 7] on icon "button" at bounding box center [281, 8] width 6 height 6
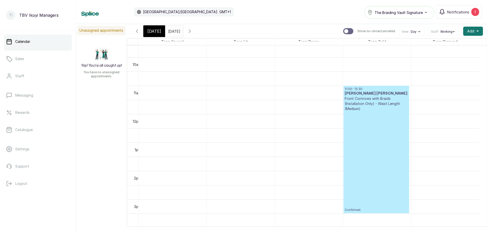
click at [152, 34] on span "[DATE]" at bounding box center [154, 31] width 14 height 6
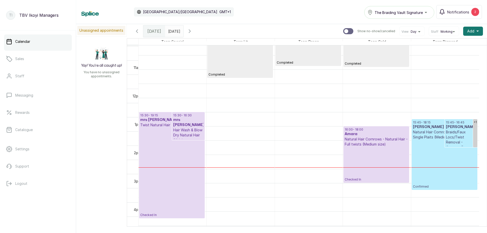
scroll to position [374, 0]
click at [371, 150] on p "Checked In" at bounding box center [376, 164] width 63 height 35
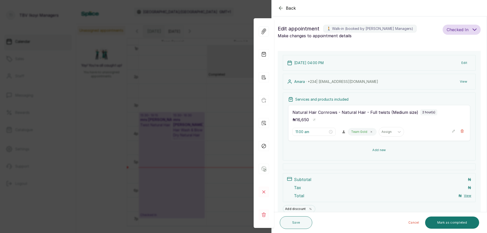
type input "4:00 pm"
click at [280, 8] on icon "button" at bounding box center [280, 7] width 3 height 3
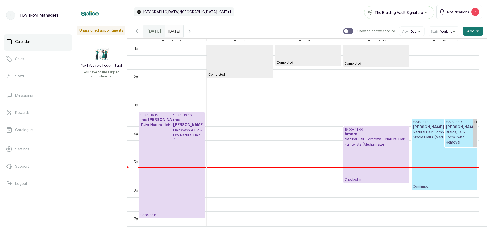
click at [167, 159] on p "Checked In" at bounding box center [171, 173] width 63 height 90
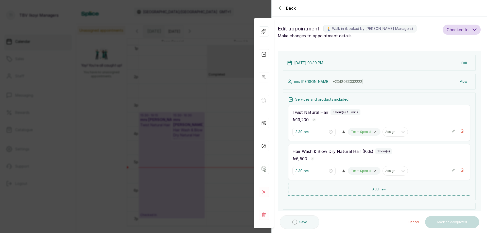
type input "3:30 pm"
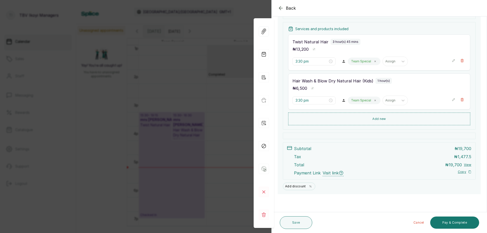
scroll to position [0, 0]
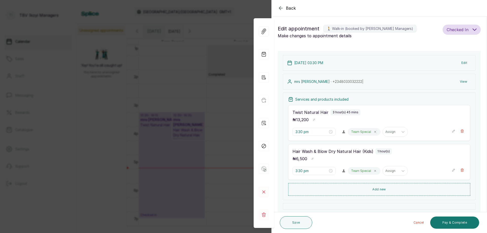
click at [279, 8] on icon "button" at bounding box center [281, 8] width 6 height 6
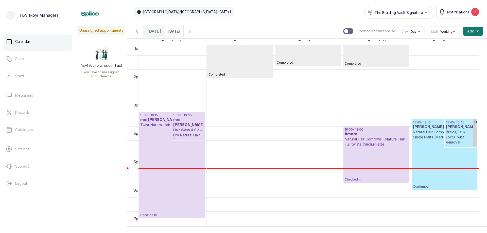
click at [165, 160] on p "Checked In" at bounding box center [171, 173] width 63 height 90
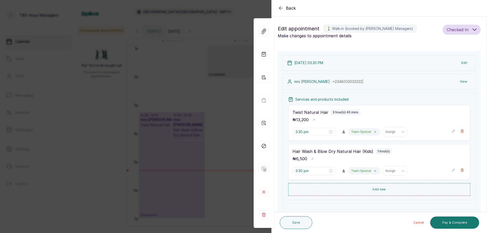
click at [283, 8] on icon "button" at bounding box center [281, 8] width 6 height 6
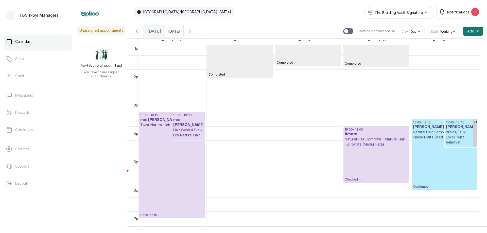
click at [160, 145] on p "Checked In" at bounding box center [171, 173] width 63 height 90
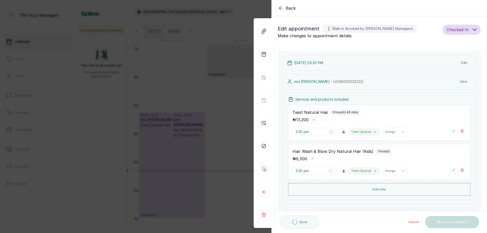
scroll to position [51, 0]
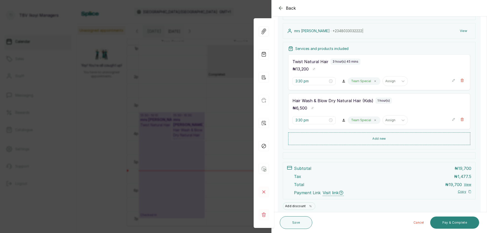
click at [456, 227] on button "Pay & Complete" at bounding box center [454, 223] width 49 height 12
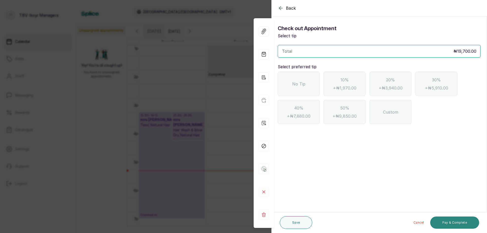
scroll to position [0, 0]
click at [296, 77] on div "No Tip" at bounding box center [299, 84] width 42 height 24
click at [457, 222] on button "Pay & Complete" at bounding box center [454, 223] width 49 height 12
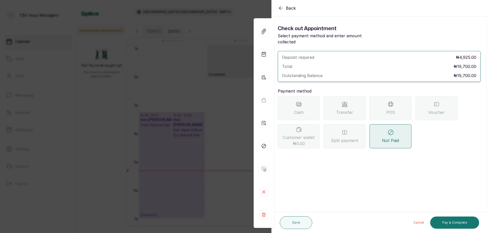
click at [346, 102] on icon at bounding box center [344, 104] width 5 height 4
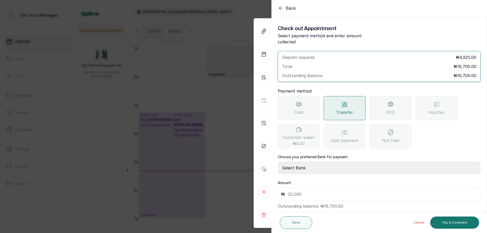
click at [315, 162] on select "Select Bank TRACTION/TBV IKOYI Paystack-Titan AJSKYLAR LTD - TBV IKOYI Providus…" at bounding box center [379, 168] width 203 height 13
select select "37460b99-c85c-4cd3-891f-592518af968d"
click at [278, 162] on select "Select Bank TRACTION/TBV IKOYI Paystack-Titan AJSKYLAR LTD - TBV IKOYI Providus…" at bounding box center [379, 168] width 203 height 13
click at [316, 192] on input "text" at bounding box center [383, 194] width 190 height 7
type input "19,700"
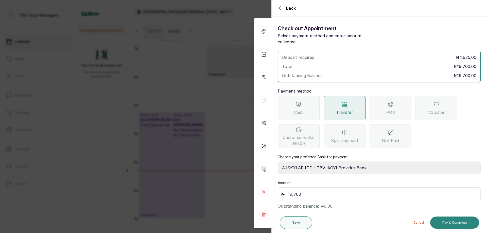
click at [442, 220] on button "Pay & Complete" at bounding box center [454, 223] width 49 height 12
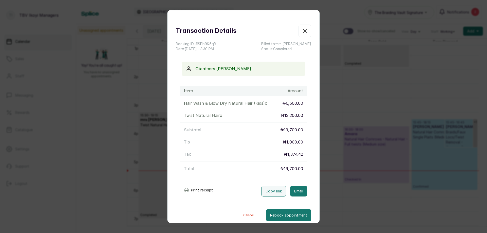
click at [201, 189] on button "Print receipt" at bounding box center [198, 190] width 37 height 10
click at [302, 29] on icon "button" at bounding box center [305, 31] width 6 height 6
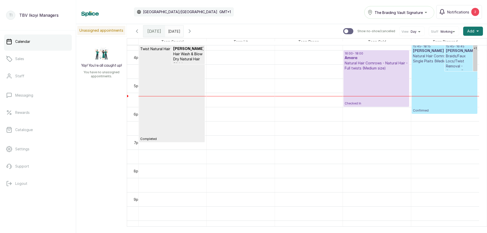
scroll to position [374, 0]
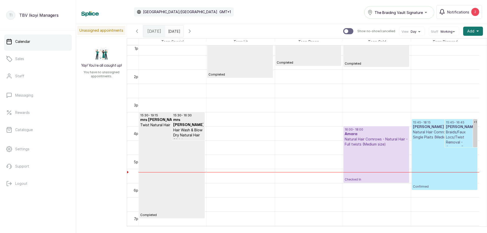
click at [355, 135] on h3 "Amara" at bounding box center [376, 134] width 63 height 5
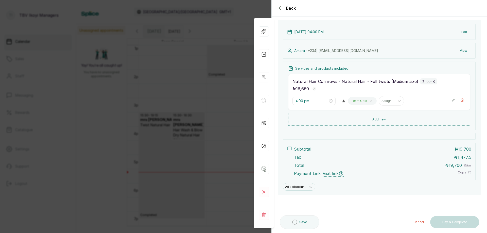
scroll to position [0, 0]
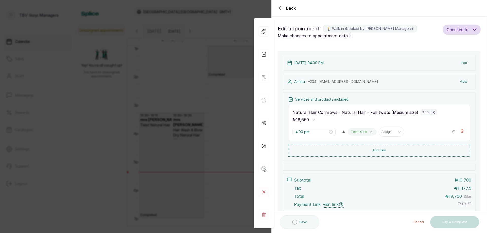
click at [282, 7] on icon "button" at bounding box center [281, 8] width 6 height 6
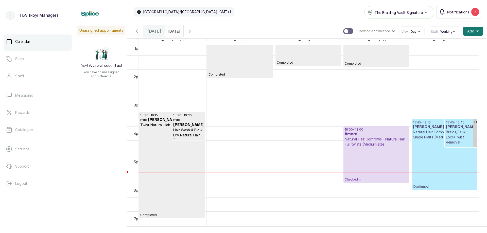
click at [428, 151] on p "Confirmed" at bounding box center [444, 164] width 63 height 49
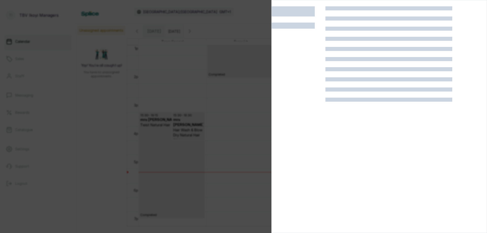
click at [310, 69] on div at bounding box center [299, 122] width 54 height 233
click at [242, 91] on div at bounding box center [243, 116] width 487 height 233
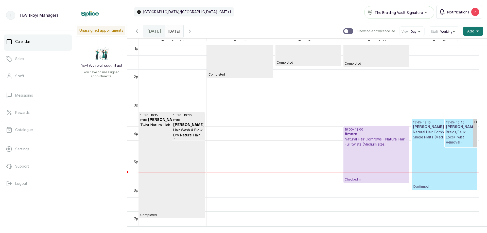
click at [420, 152] on p "Confirmed" at bounding box center [444, 164] width 63 height 49
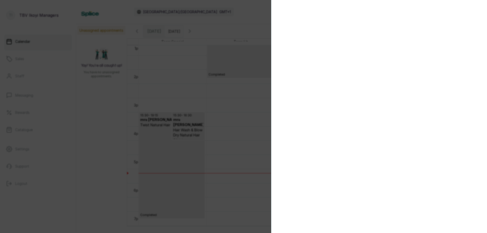
click at [230, 184] on div at bounding box center [243, 116] width 487 height 233
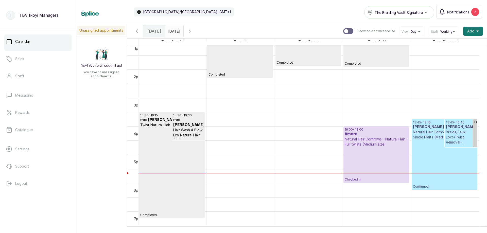
click at [370, 171] on p "Checked In" at bounding box center [376, 164] width 63 height 35
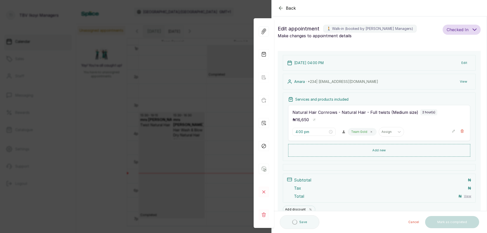
scroll to position [23, 0]
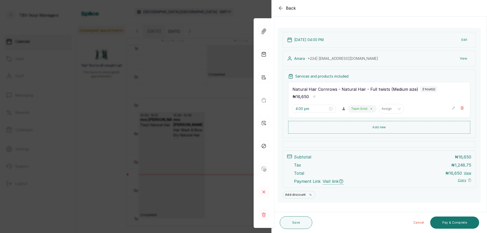
click at [282, 10] on icon "button" at bounding box center [281, 8] width 6 height 6
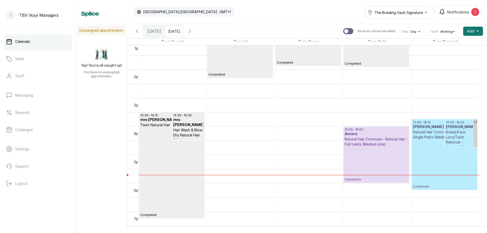
click at [399, 159] on p "Checked In" at bounding box center [376, 164] width 63 height 35
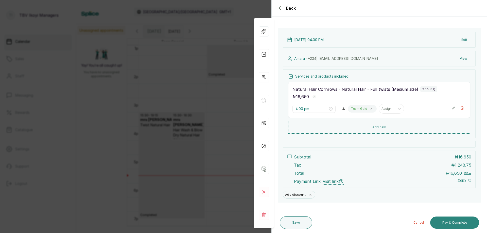
click at [452, 222] on button "Pay & Complete" at bounding box center [454, 223] width 49 height 12
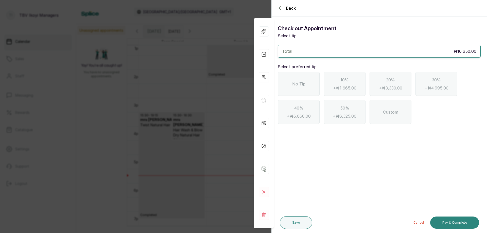
scroll to position [0, 0]
click at [384, 110] on span "Custom" at bounding box center [390, 112] width 15 height 6
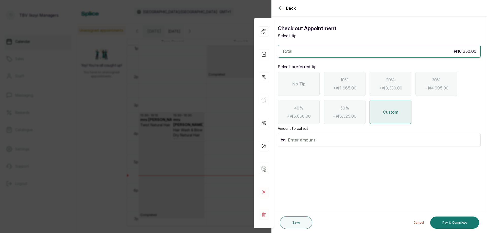
click at [301, 141] on input "text" at bounding box center [383, 139] width 190 height 7
type input "1,000"
click at [442, 223] on button "Pay & Complete" at bounding box center [454, 223] width 49 height 12
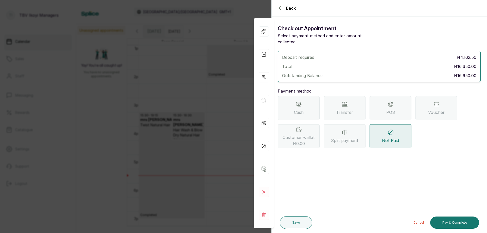
click at [341, 101] on div "Transfer" at bounding box center [345, 108] width 42 height 24
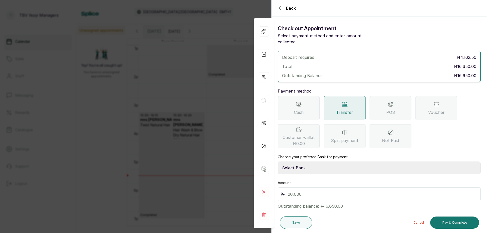
click at [304, 191] on input "text" at bounding box center [383, 194] width 190 height 7
type input "16,650"
click at [446, 223] on button "Pay & Complete" at bounding box center [454, 223] width 49 height 12
click at [318, 163] on select "Select Bank TRACTION/TBV IKOYI Paystack-Titan AJSKYLAR LTD - TBV IKOYI Providus…" at bounding box center [379, 168] width 203 height 13
select select "37460b99-c85c-4cd3-891f-592518af968d"
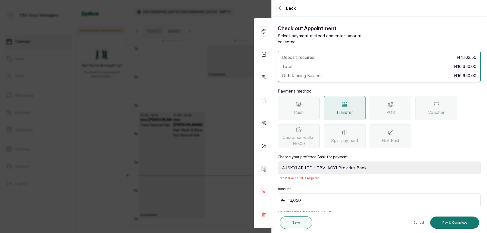
click at [278, 162] on select "Select Bank TRACTION/TBV IKOYI Paystack-Titan AJSKYLAR LTD - TBV IKOYI Providus…" at bounding box center [379, 168] width 203 height 13
click at [453, 224] on button "Pay & Complete" at bounding box center [454, 223] width 49 height 12
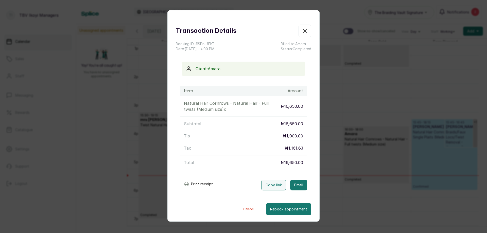
click at [204, 183] on button "Print receipt" at bounding box center [198, 184] width 37 height 10
click at [302, 30] on icon "button" at bounding box center [305, 31] width 6 height 6
